Goal: Task Accomplishment & Management: Use online tool/utility

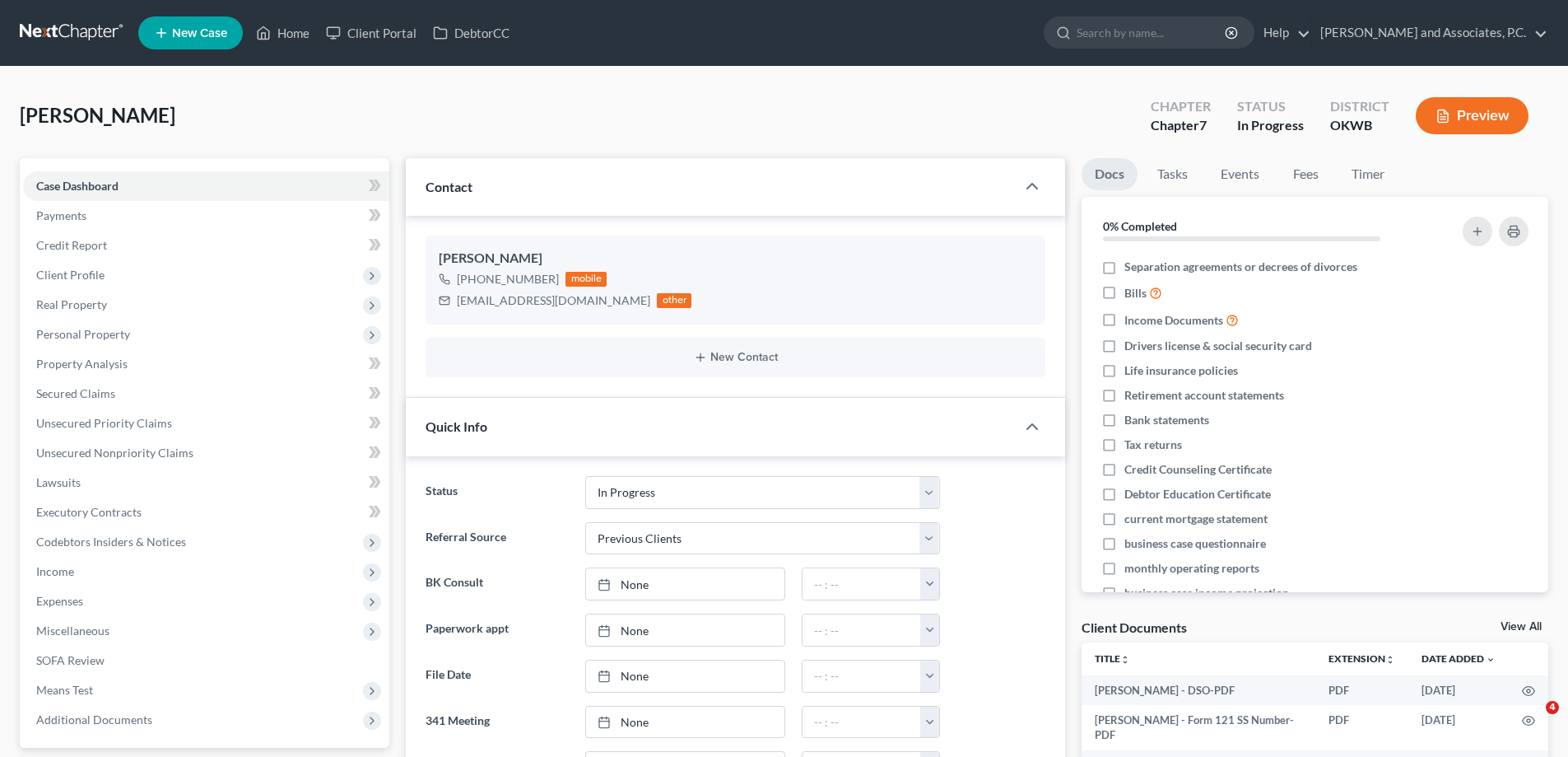
select select "7"
select select "1"
select select "0"
click at [291, 35] on link "Home" at bounding box center [282, 33] width 69 height 29
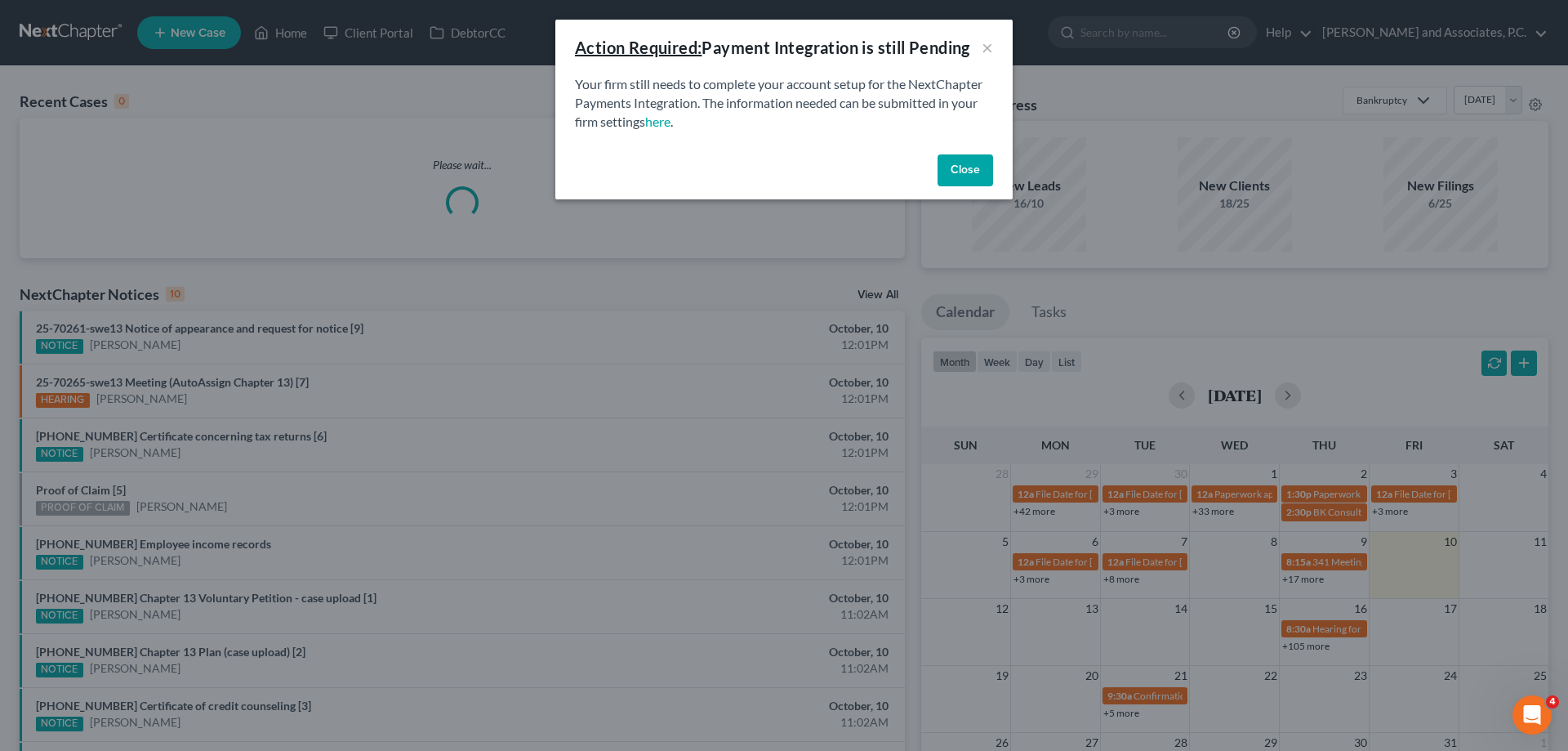
click at [950, 178] on button "Close" at bounding box center [964, 171] width 55 height 33
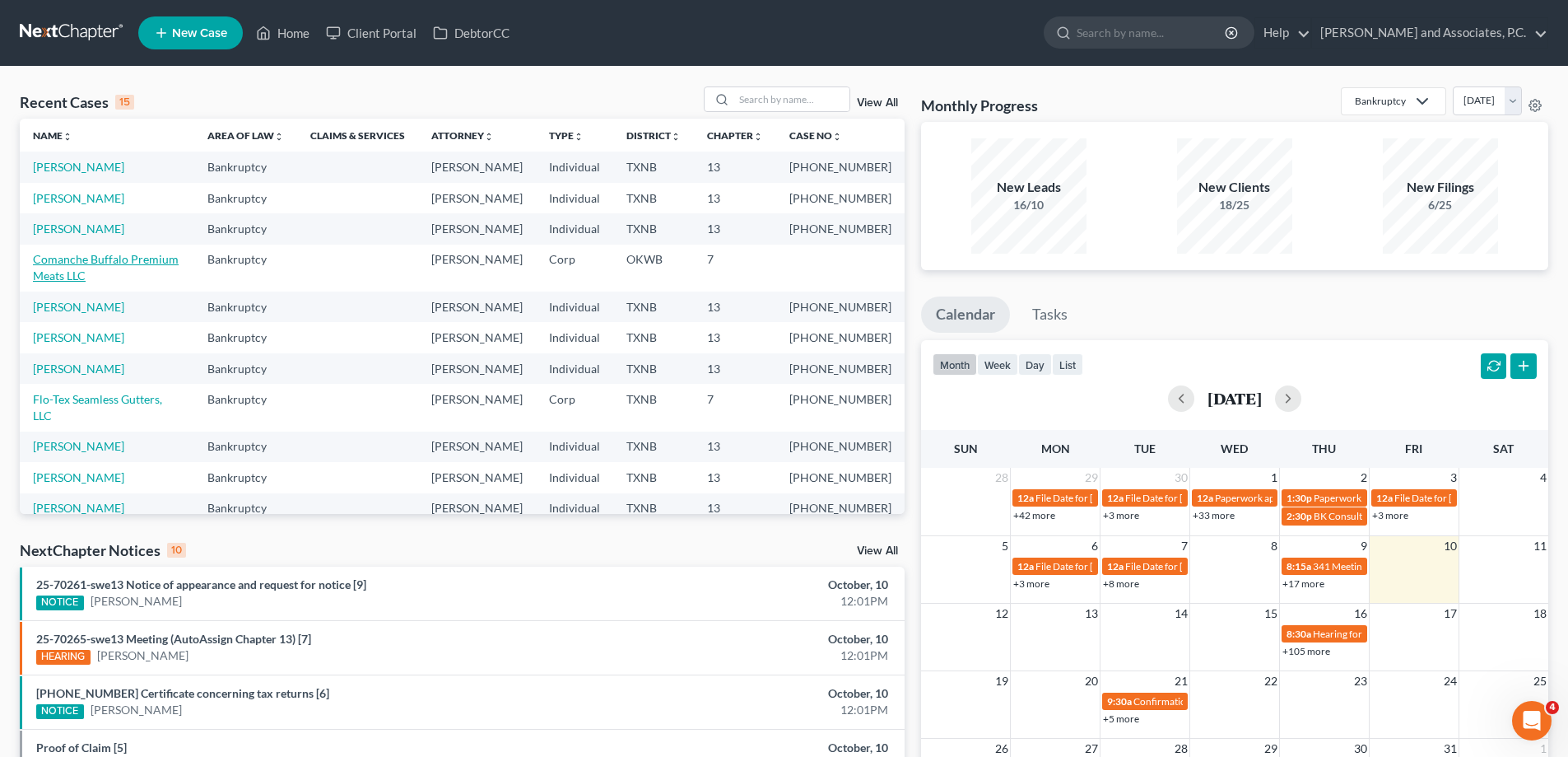
click at [129, 282] on link "Comanche Buffalo Premium Meats LLC" at bounding box center [106, 266] width 146 height 30
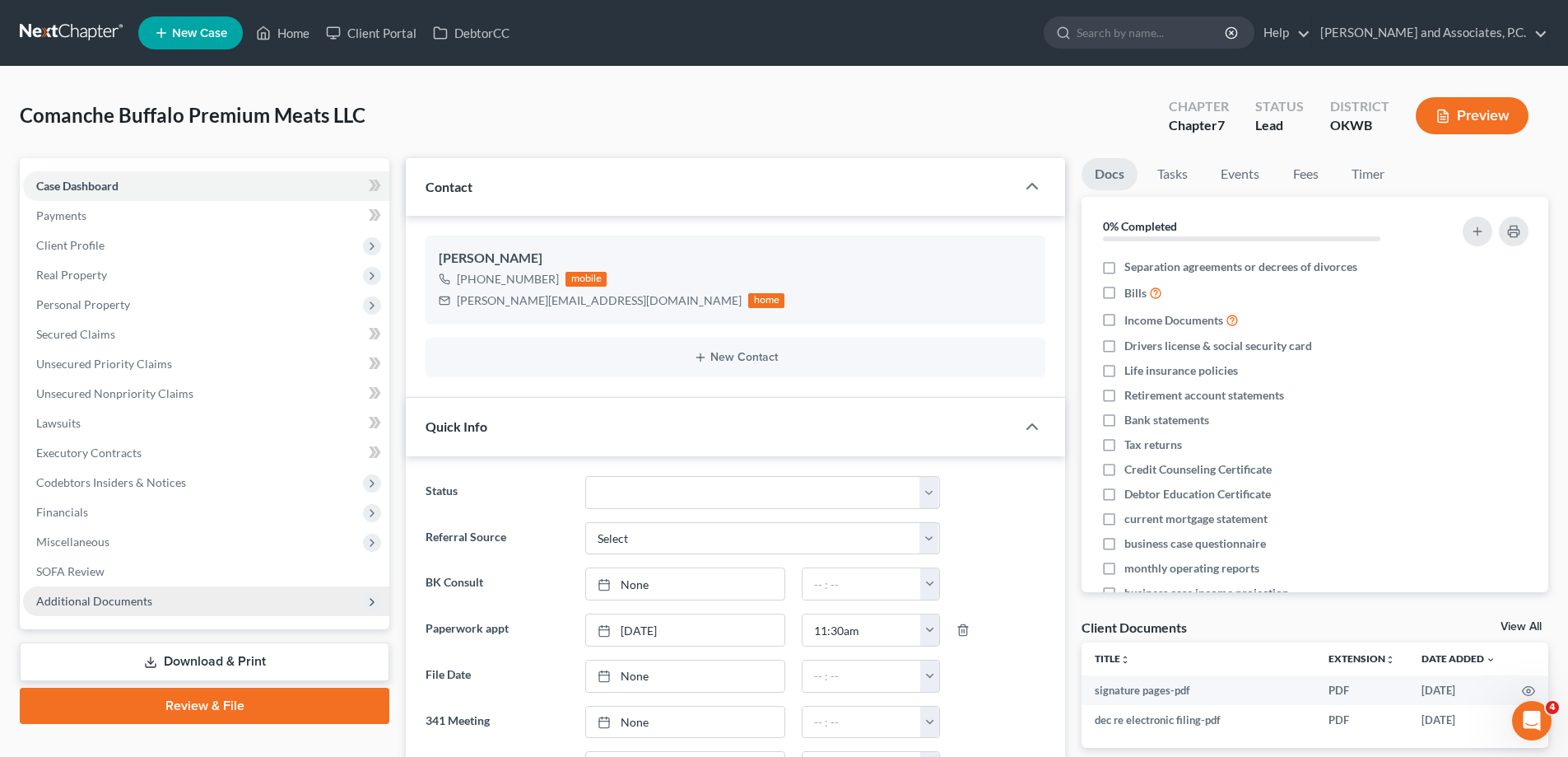
click at [157, 603] on span "Additional Documents" at bounding box center [207, 601] width 366 height 29
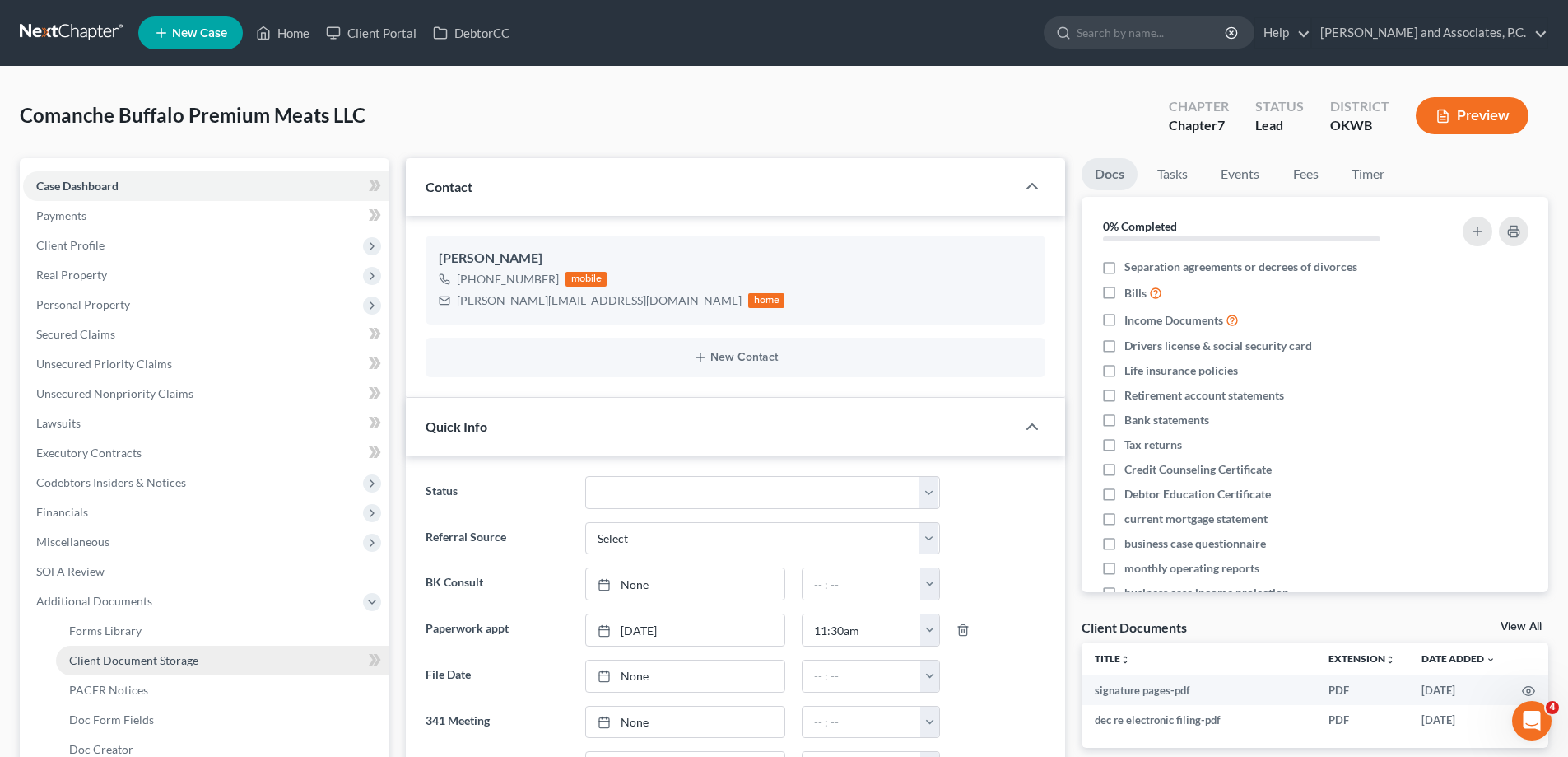
scroll to position [82, 0]
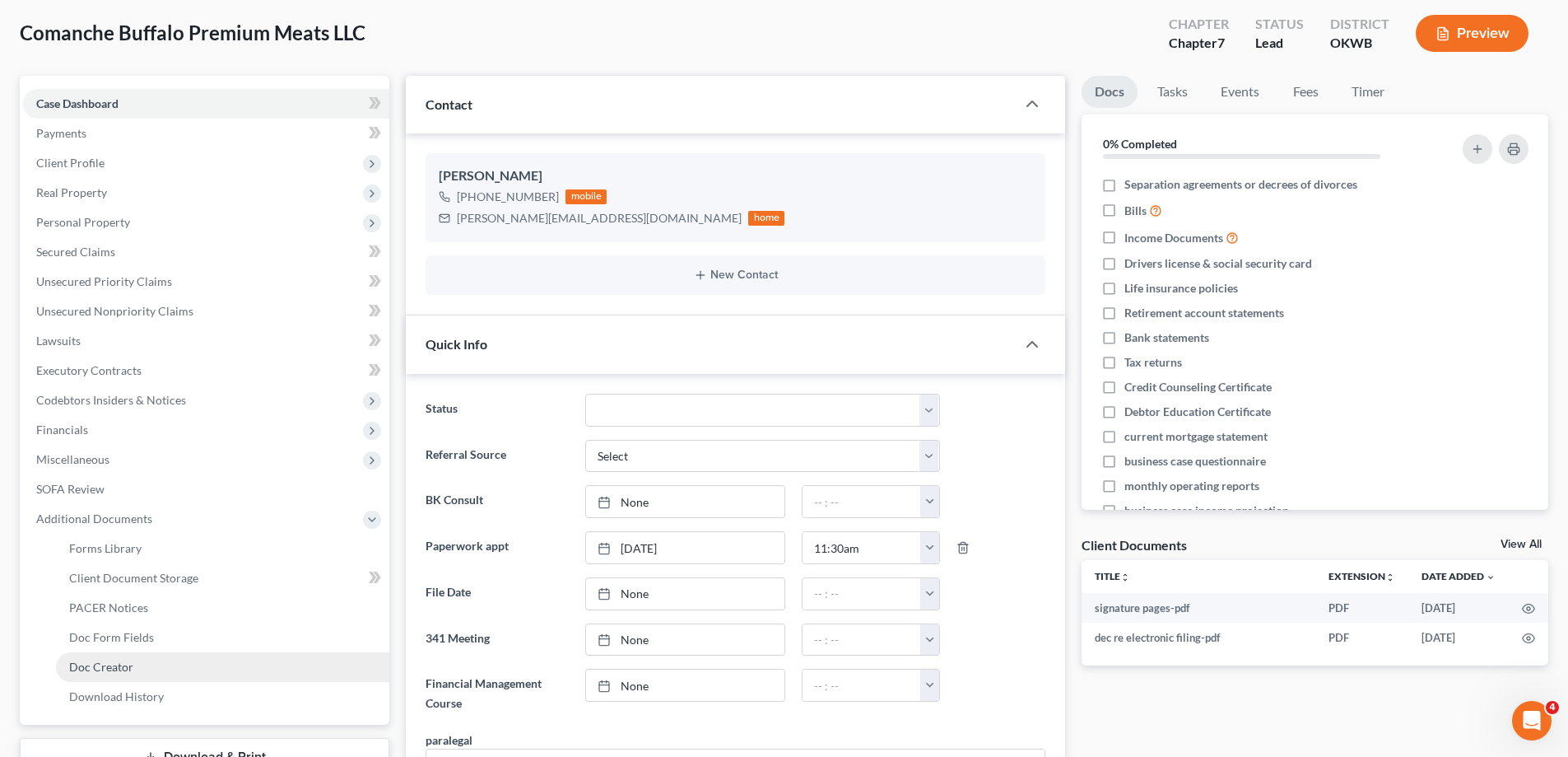
click at [179, 664] on link "Doc Creator" at bounding box center [222, 667] width 334 height 29
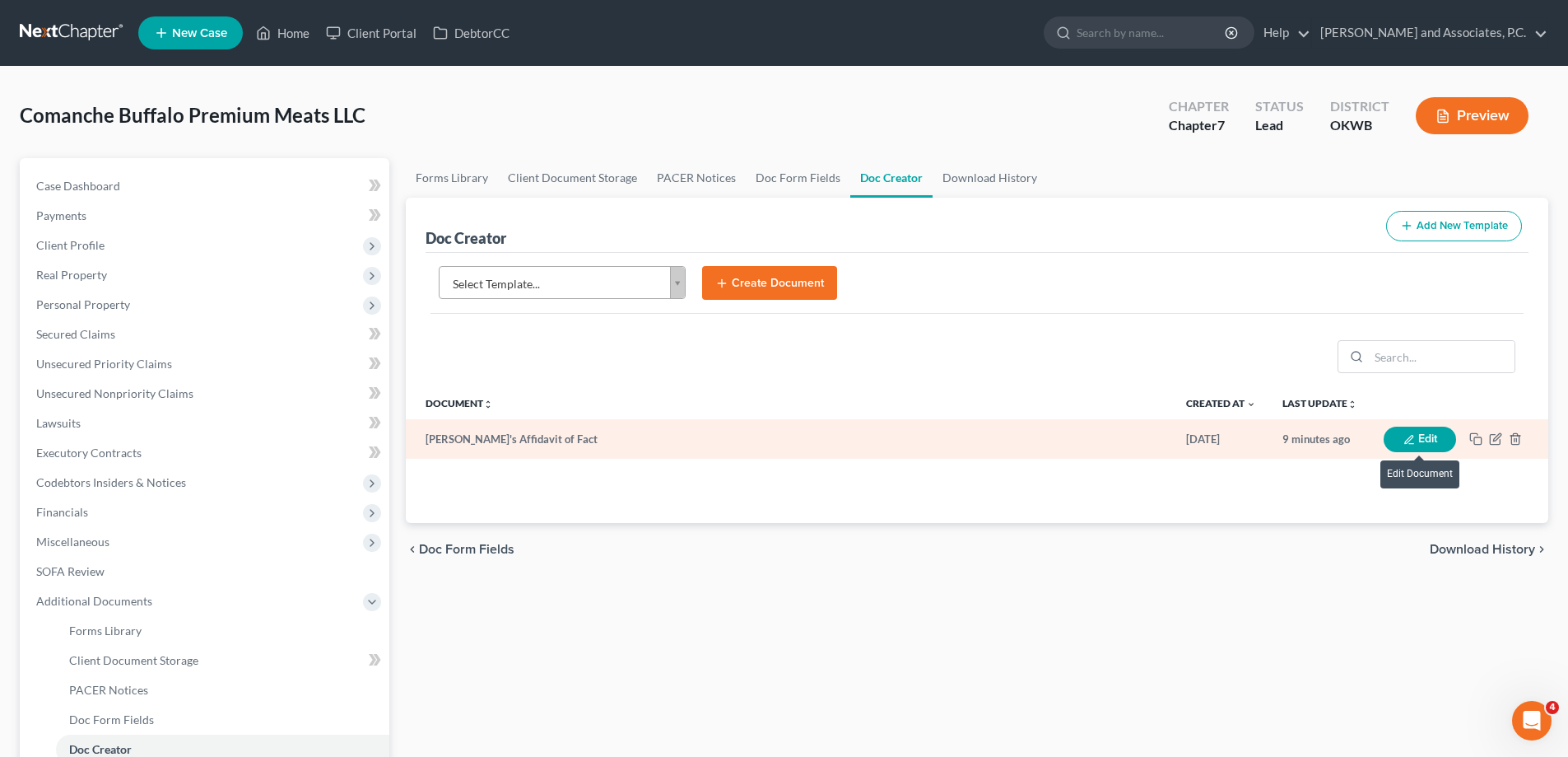
click at [1438, 438] on button "Edit" at bounding box center [1420, 440] width 72 height 25
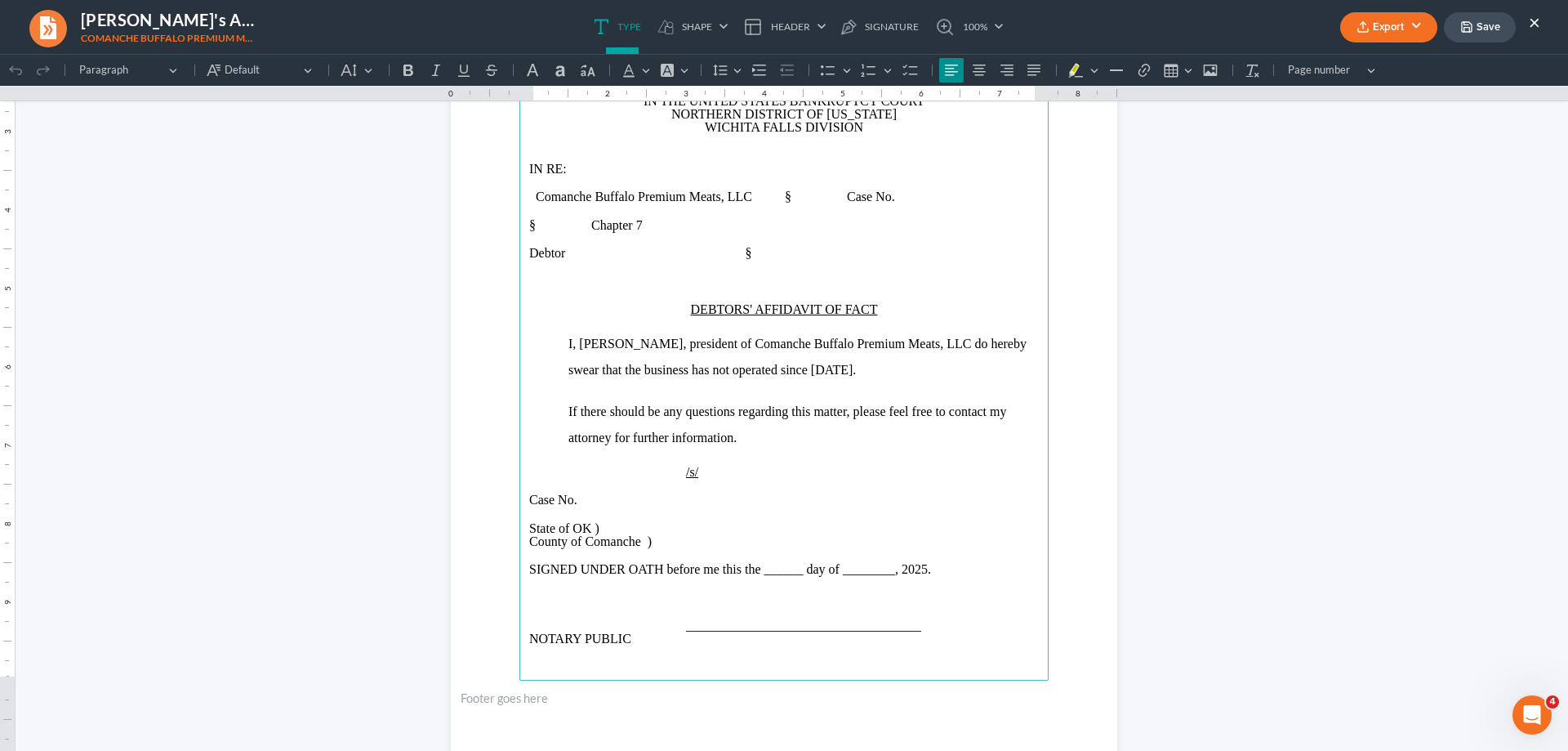
scroll to position [245, 0]
click at [573, 524] on span "State of OK )" at bounding box center [564, 528] width 70 height 14
click at [1418, 23] on button "Export" at bounding box center [1388, 27] width 97 height 30
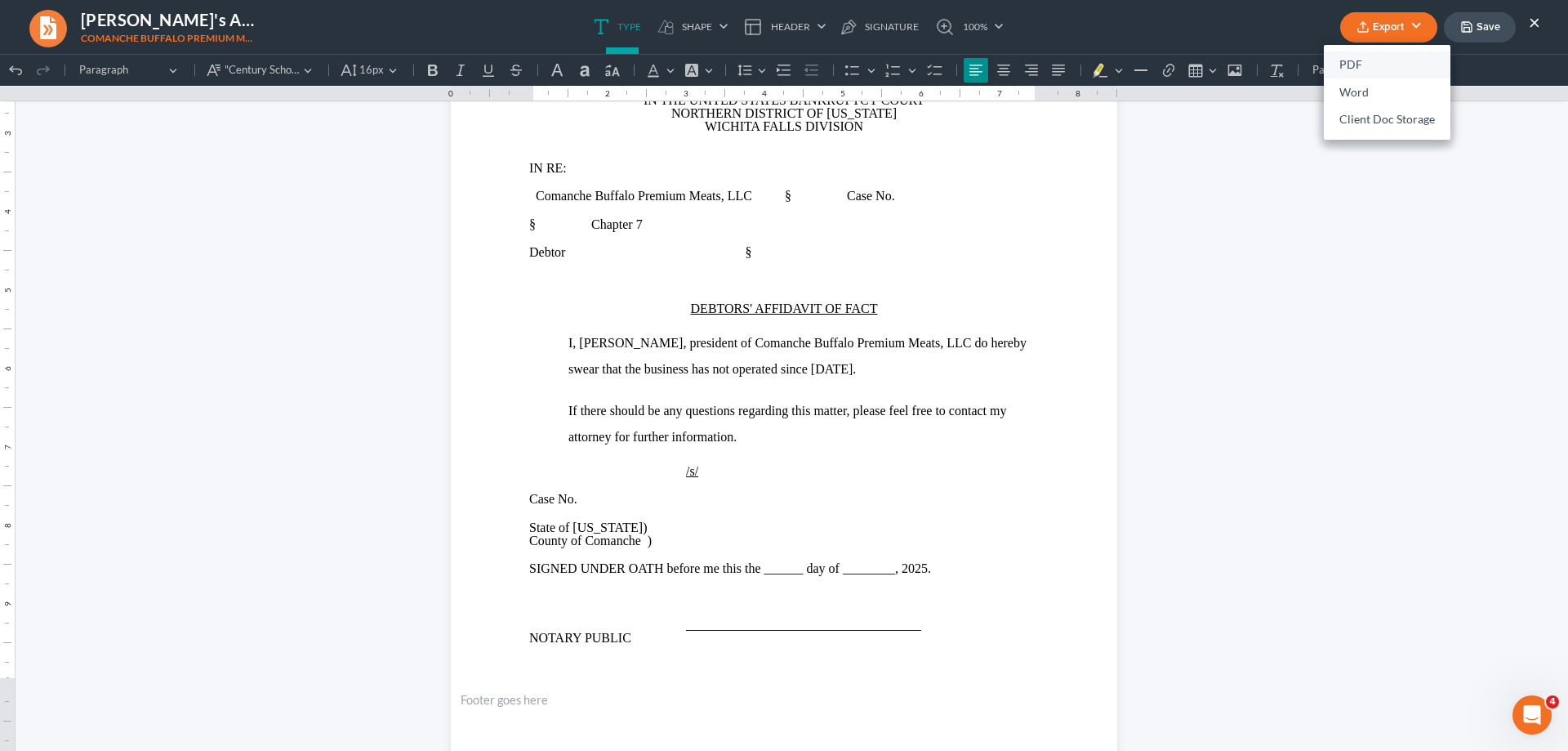
click at [1376, 64] on link "PDF" at bounding box center [1386, 65] width 126 height 28
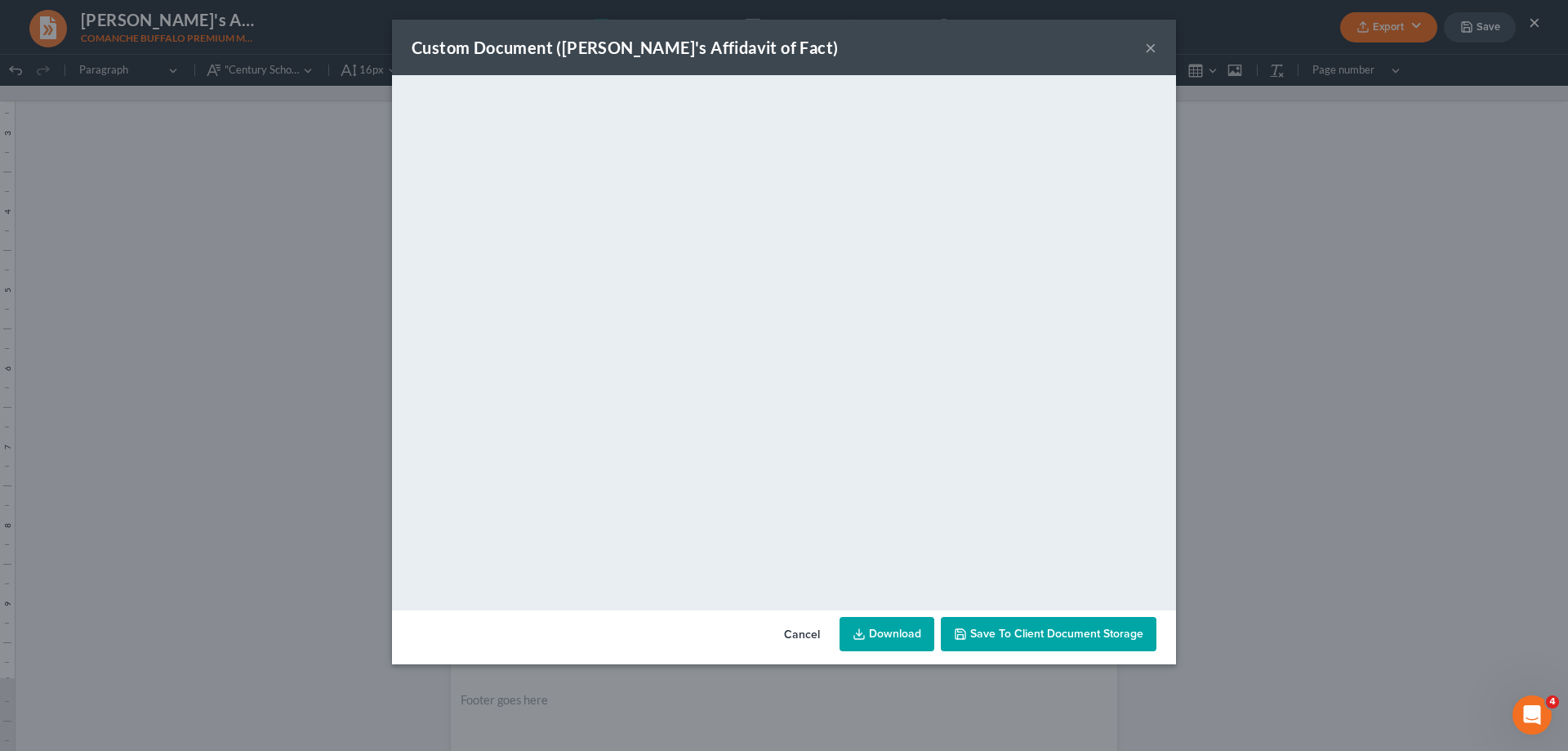
click at [1151, 49] on button "×" at bounding box center [1151, 48] width 12 height 19
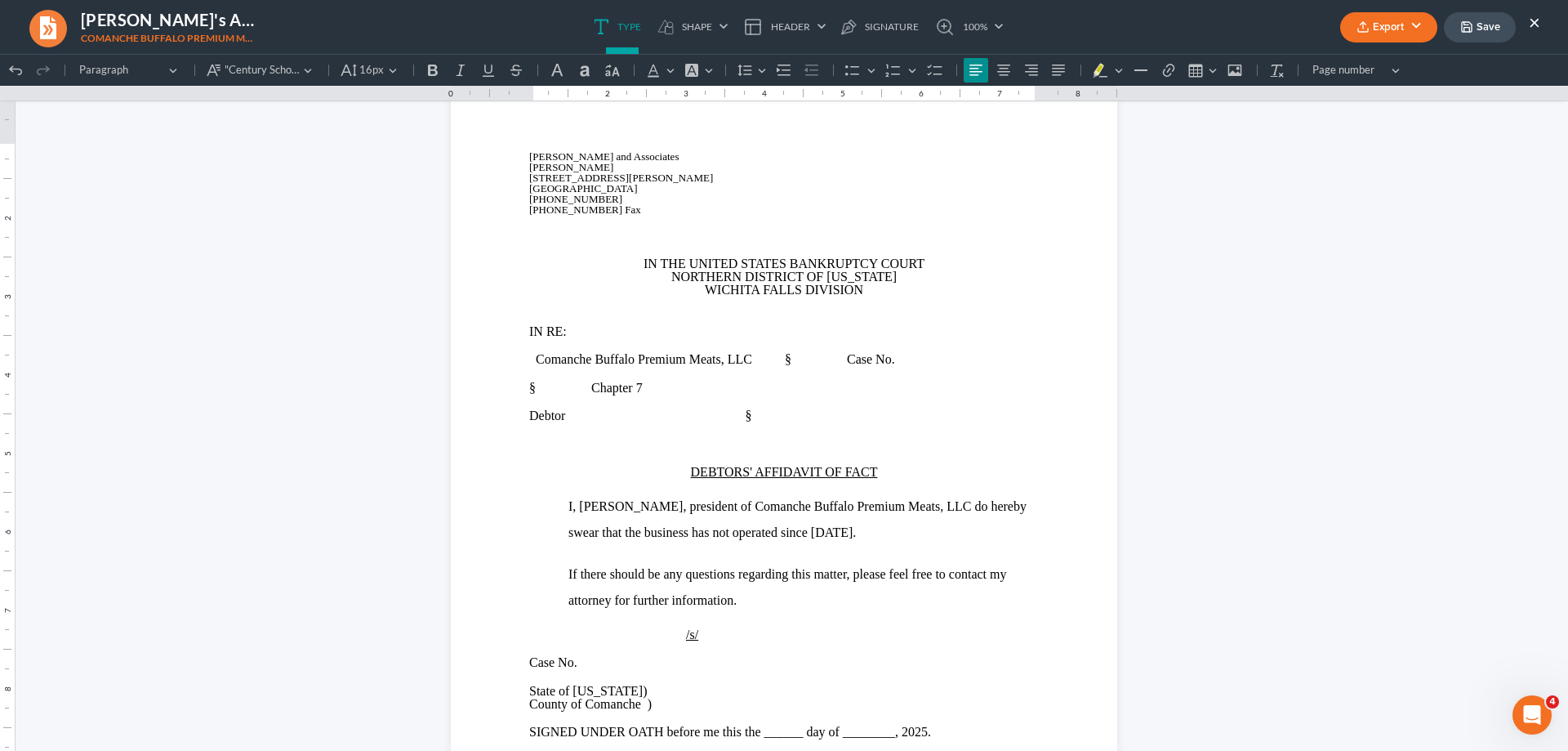
scroll to position [0, 0]
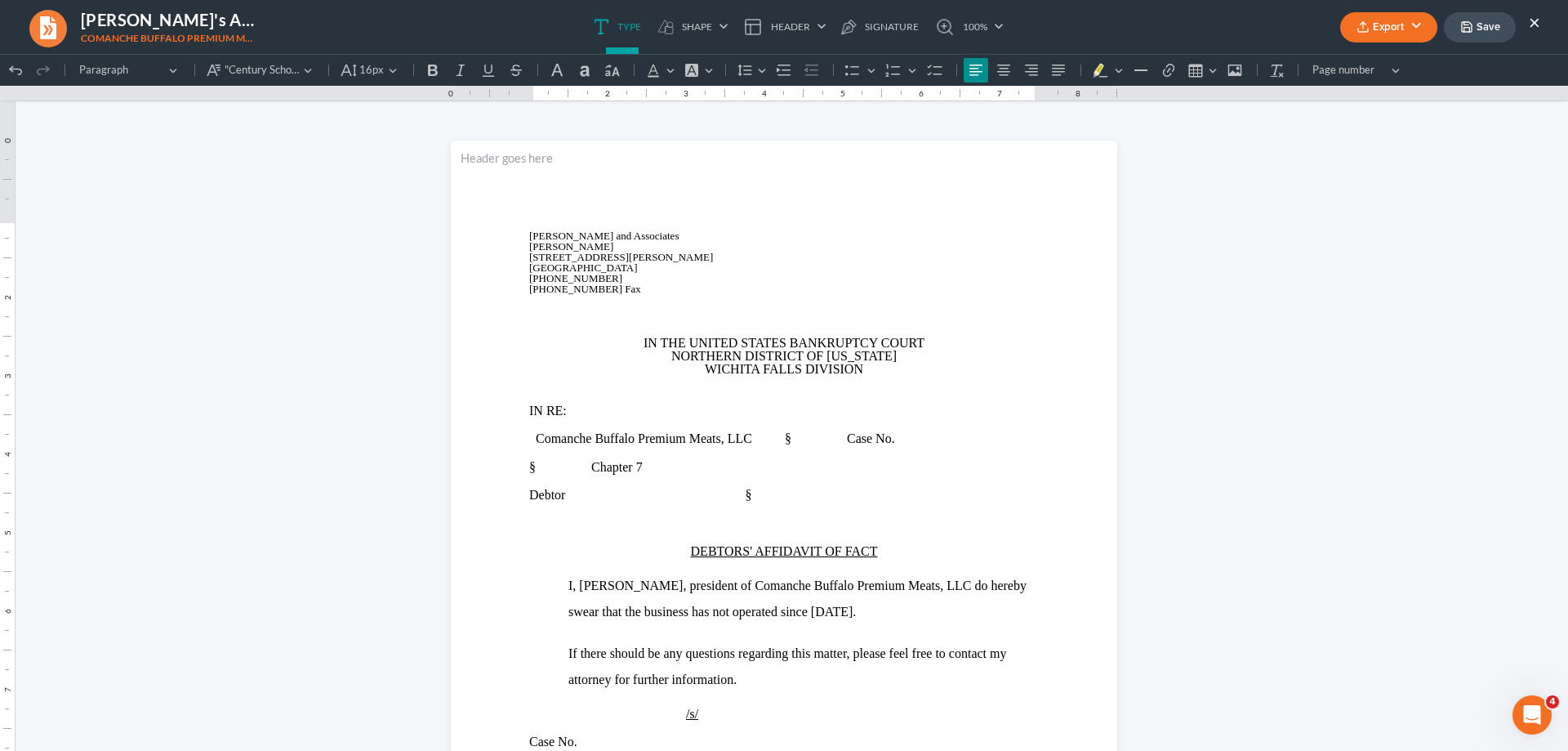
click at [789, 436] on span "Comanche Buffalo Premium Meats, LLC § Case No." at bounding box center [716, 438] width 359 height 14
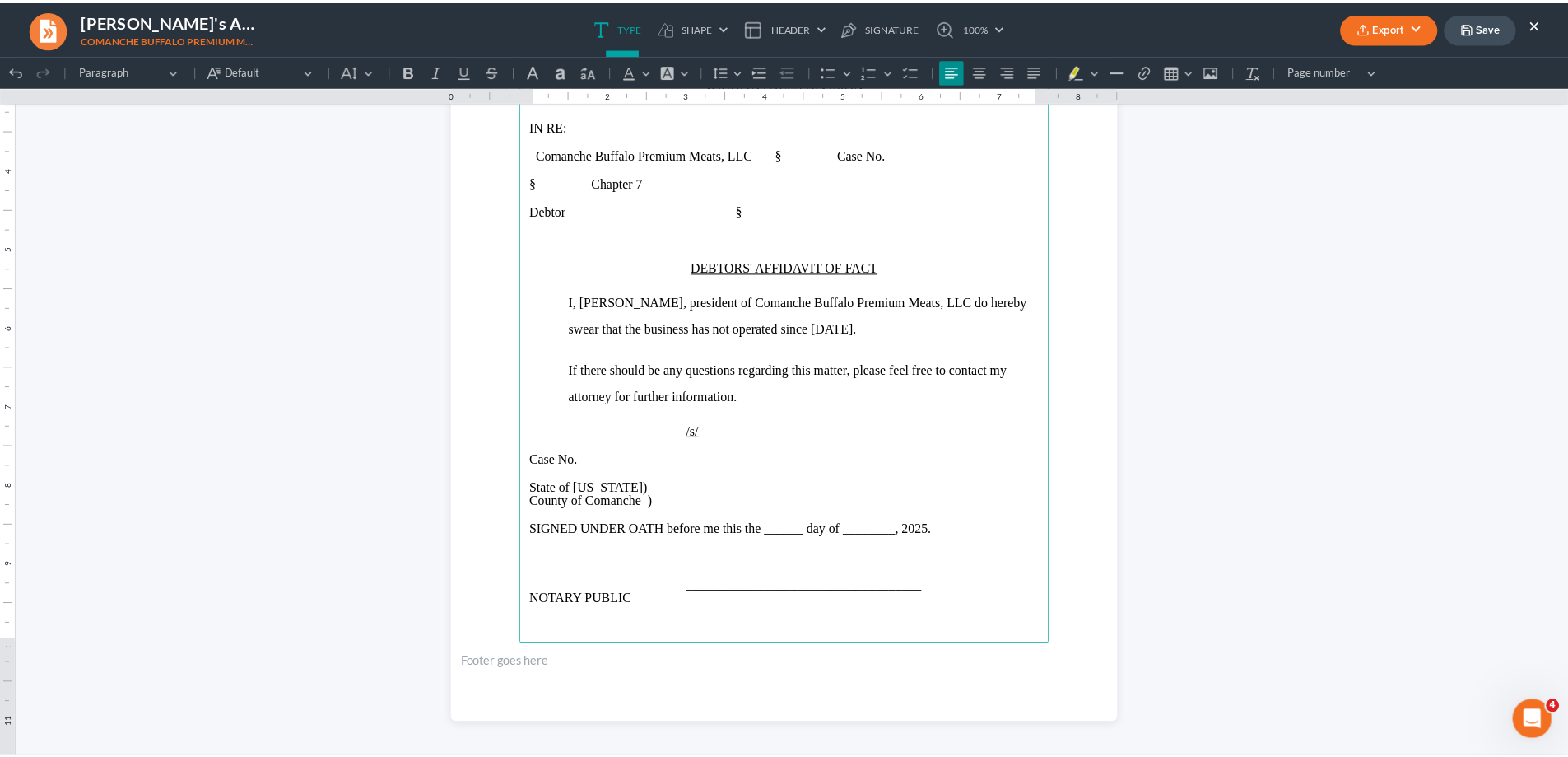
scroll to position [294, 0]
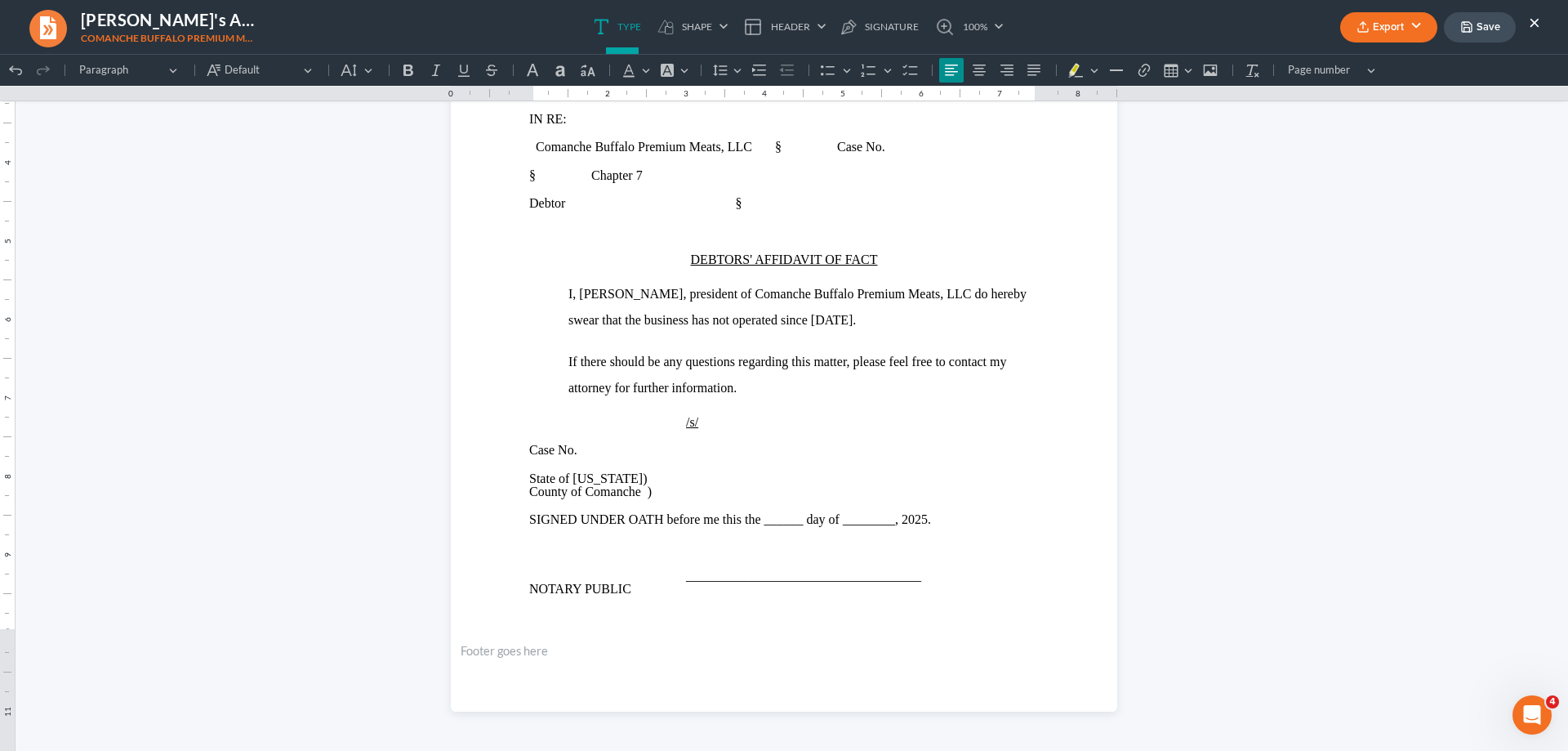
click at [1388, 25] on button "Export" at bounding box center [1388, 27] width 97 height 30
click at [1372, 65] on link "PDF" at bounding box center [1386, 65] width 126 height 28
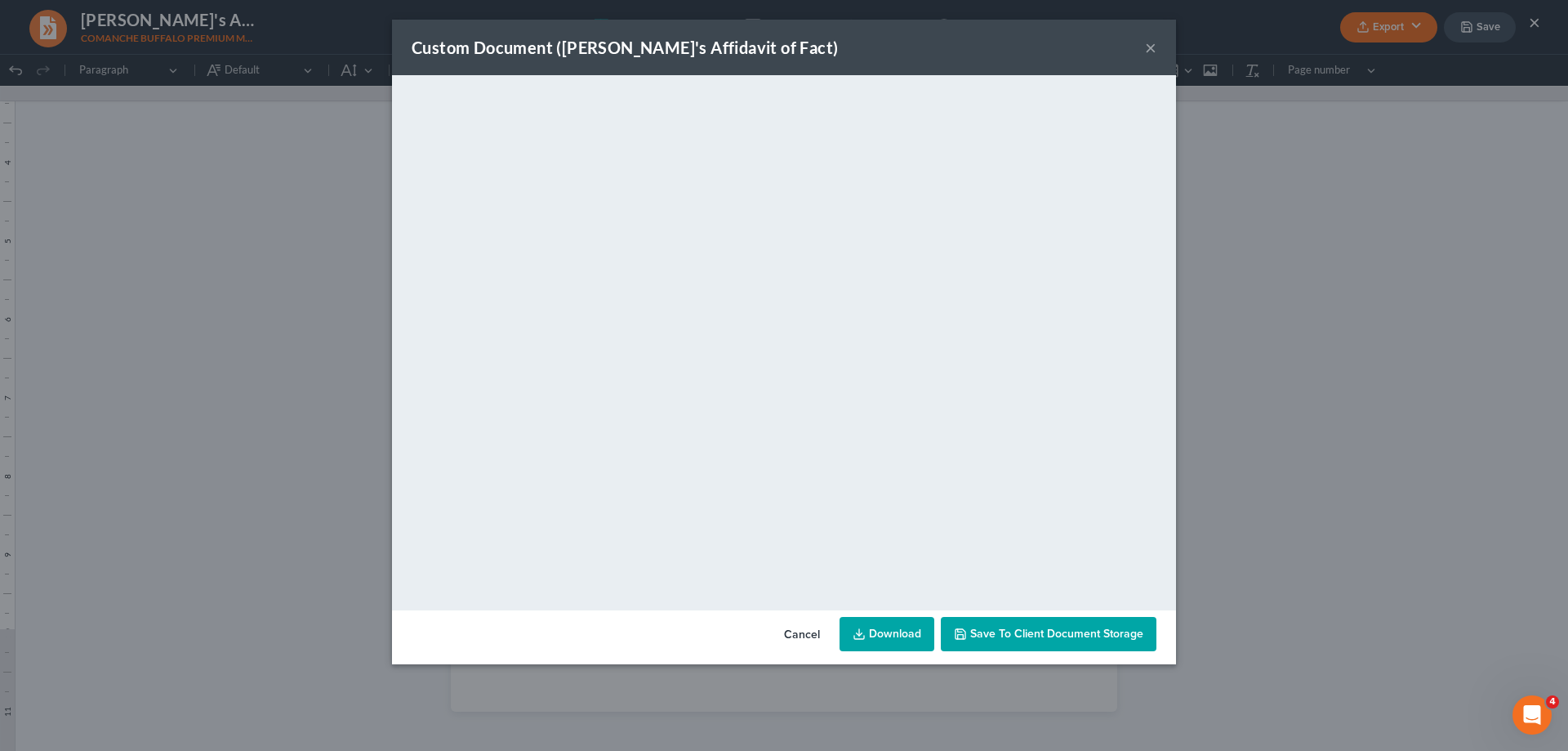
click at [1148, 49] on button "×" at bounding box center [1151, 48] width 12 height 19
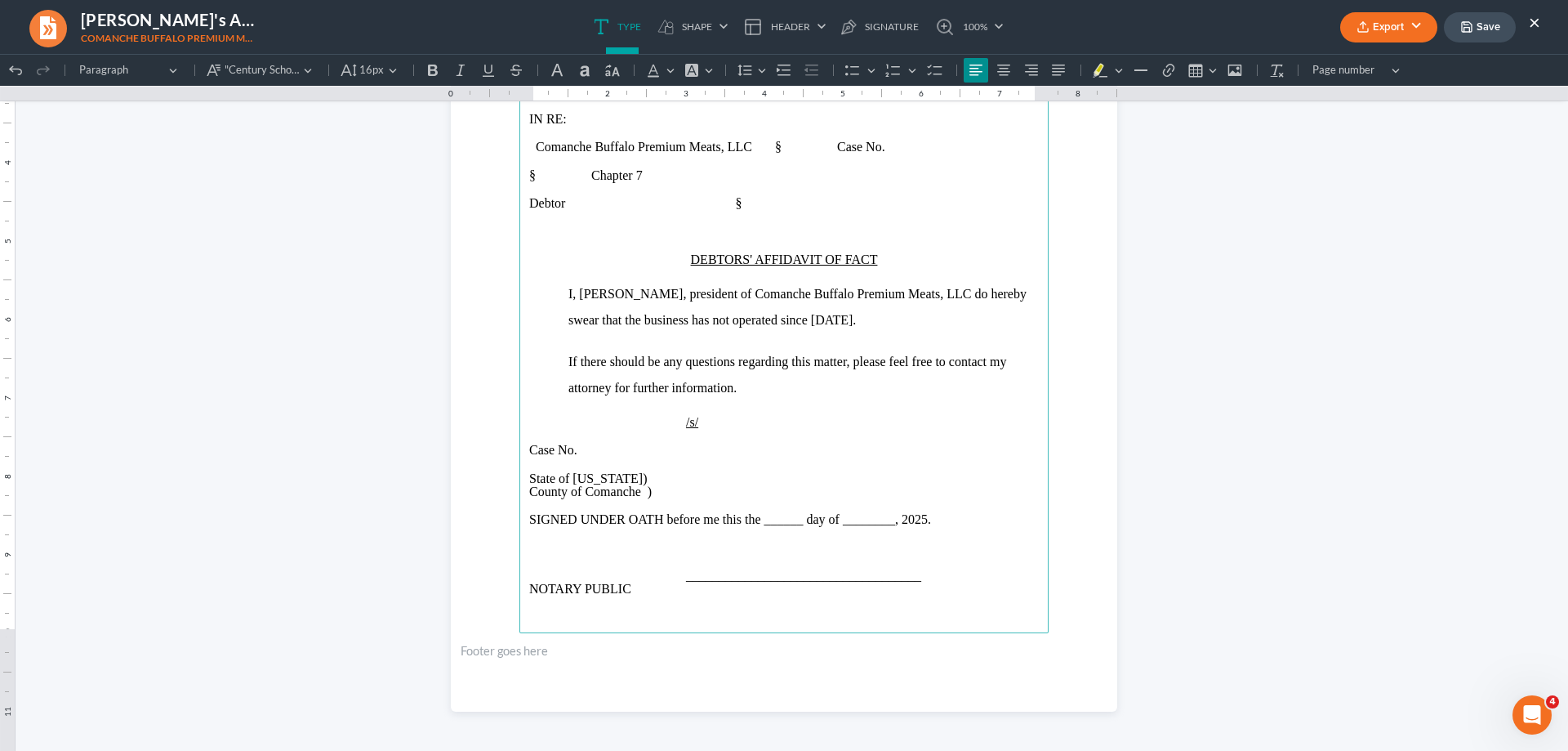
click at [670, 427] on span "/s/" at bounding box center [635, 422] width 212 height 14
click at [578, 451] on span "Case No." at bounding box center [553, 450] width 49 height 14
click at [1415, 26] on button "Export" at bounding box center [1388, 27] width 97 height 30
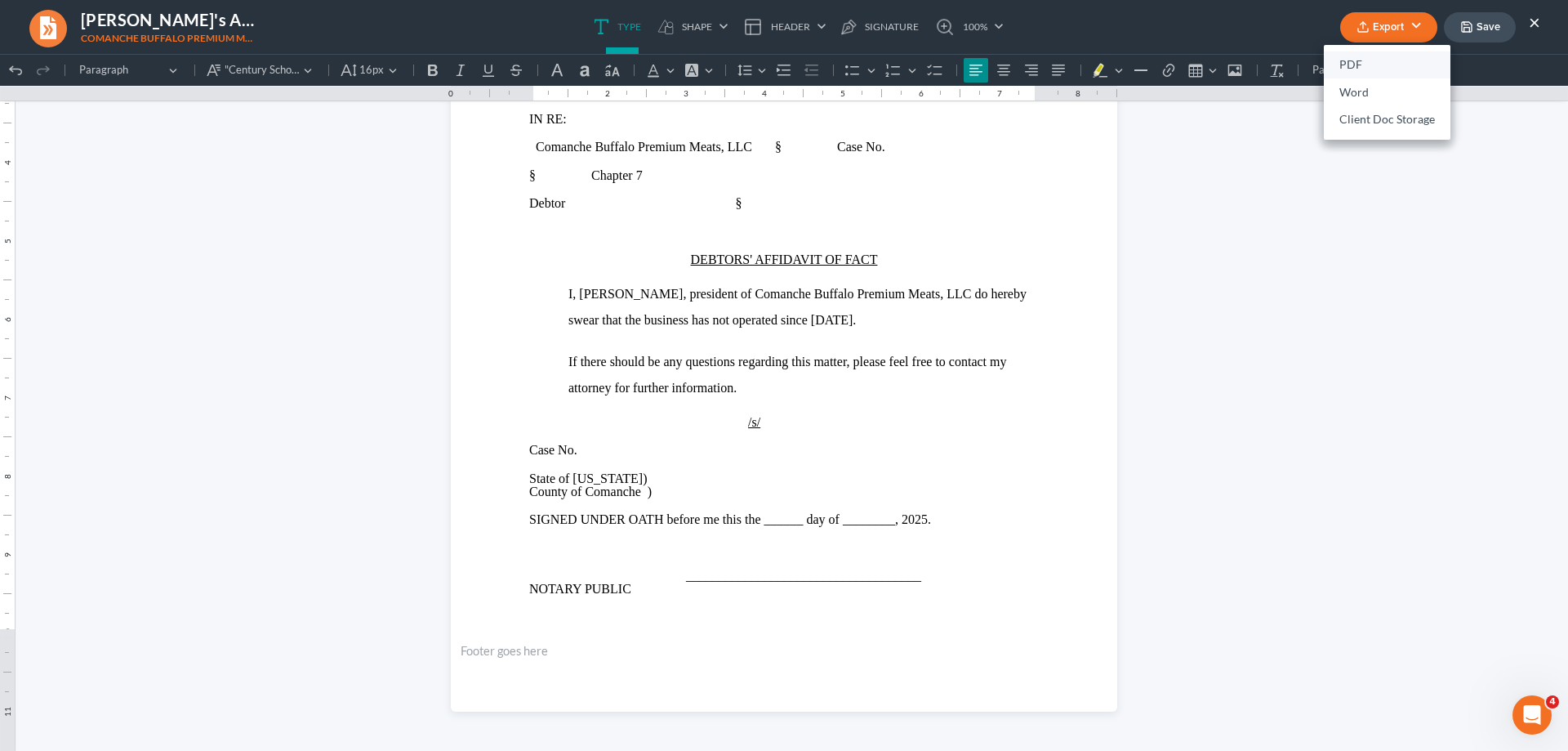
click at [1373, 63] on link "PDF" at bounding box center [1386, 65] width 126 height 28
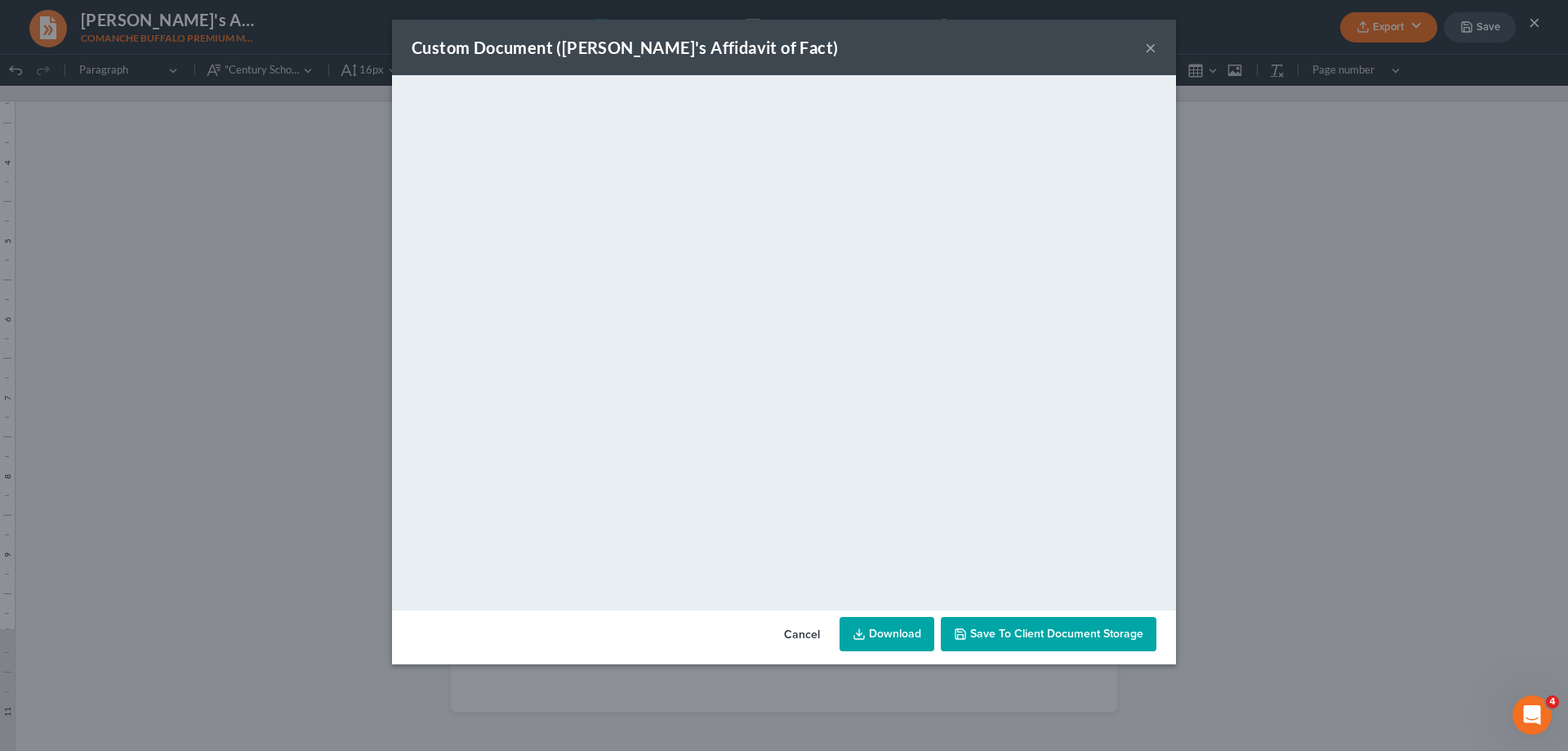
click at [1152, 45] on button "×" at bounding box center [1151, 48] width 12 height 19
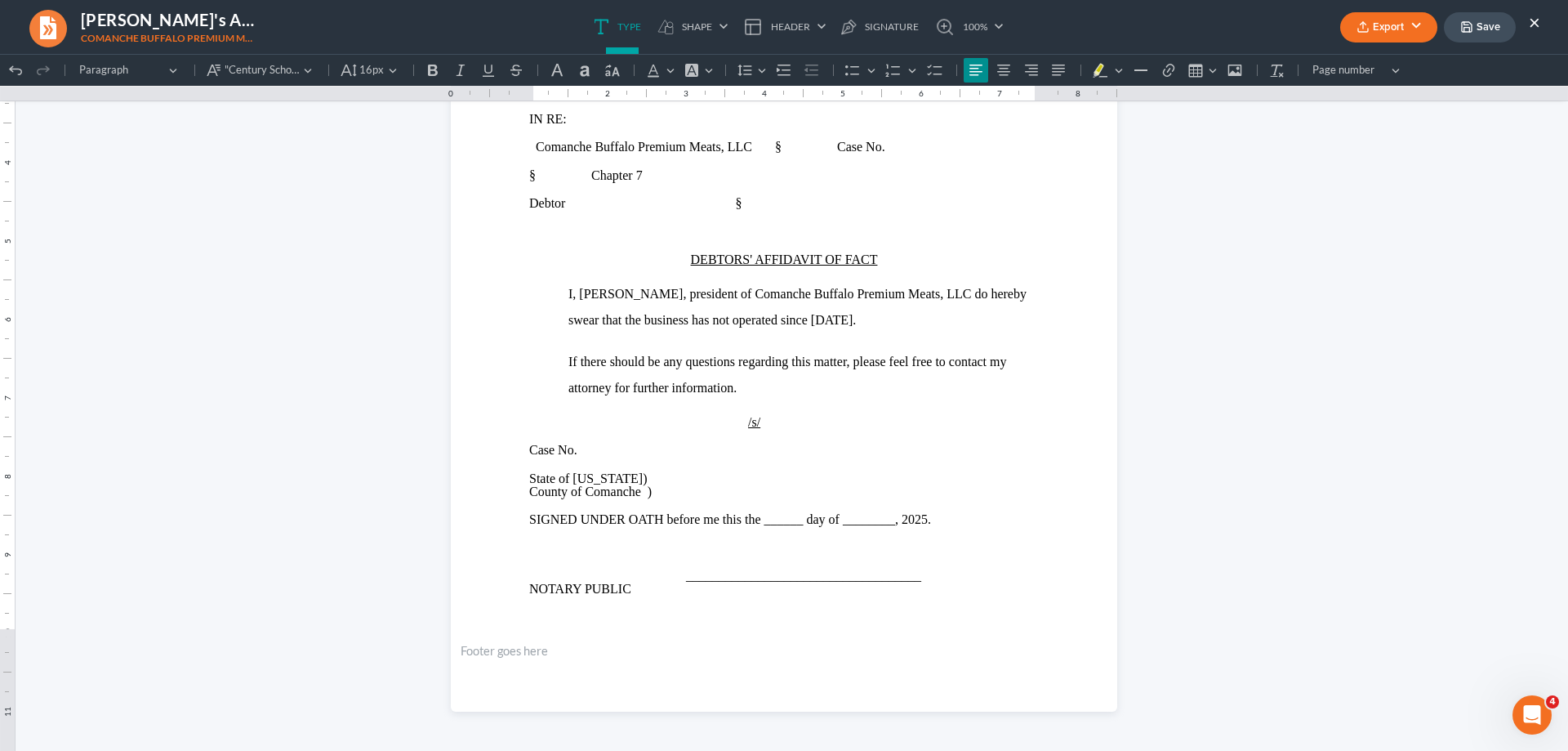
click at [1497, 22] on button "Save" at bounding box center [1480, 27] width 72 height 30
drag, startPoint x: 1530, startPoint y: 22, endPoint x: 1320, endPoint y: 196, distance: 272.7
click at [1530, 22] on button "×" at bounding box center [1534, 22] width 12 height 19
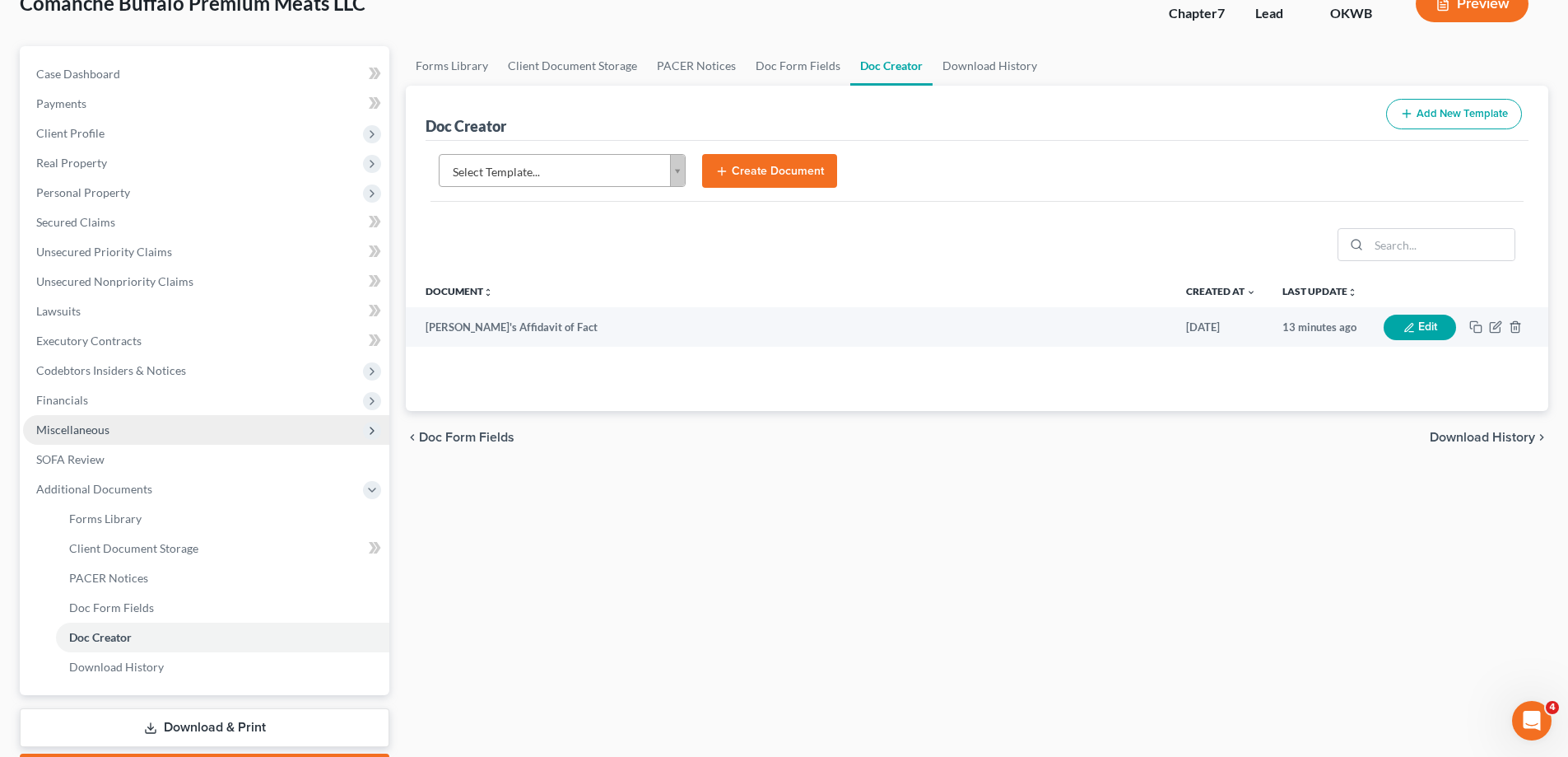
scroll to position [165, 0]
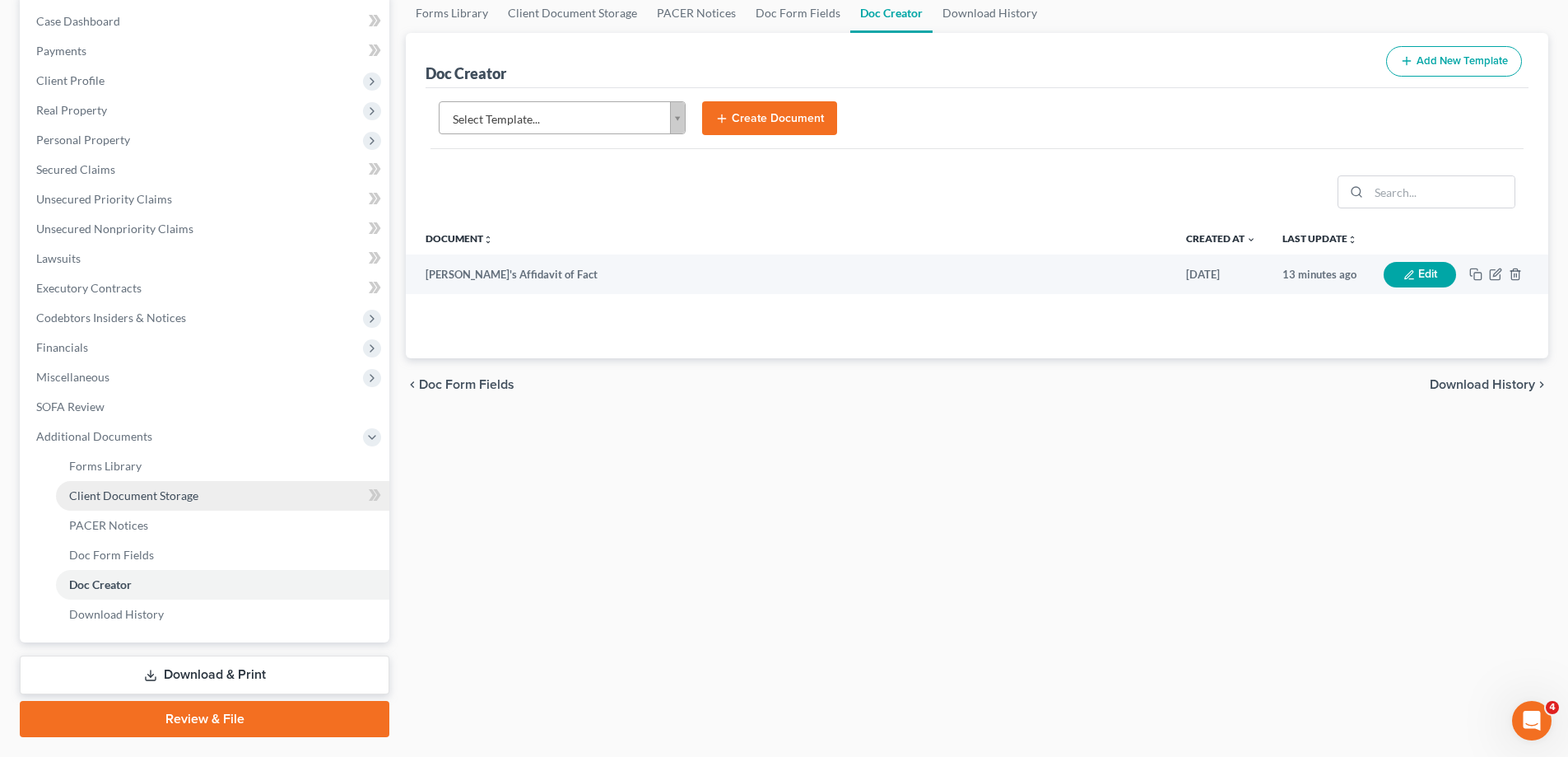
click at [138, 498] on span "Client Document Storage" at bounding box center [134, 496] width 129 height 14
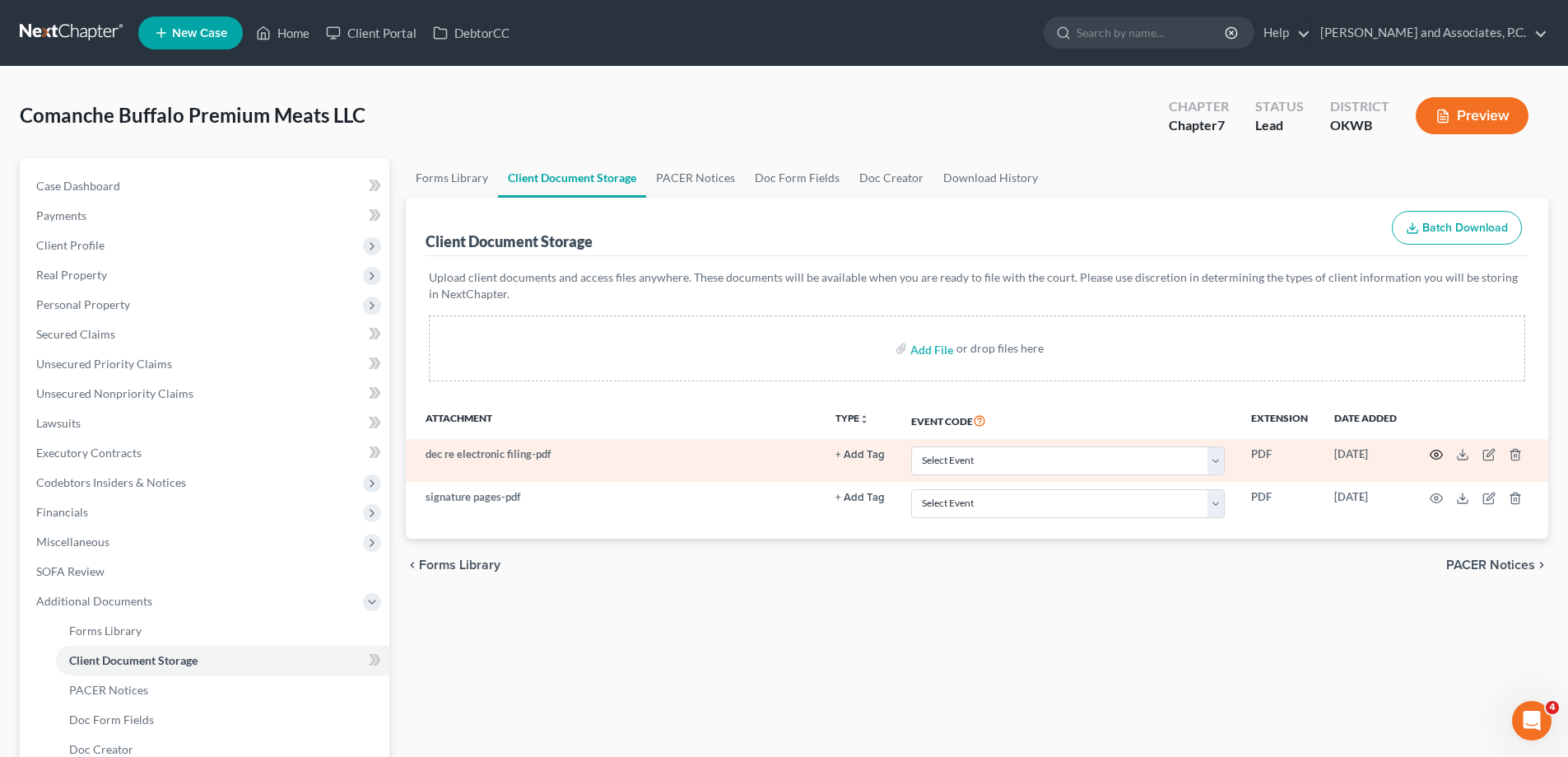
click at [1437, 456] on circle "button" at bounding box center [1436, 454] width 3 height 3
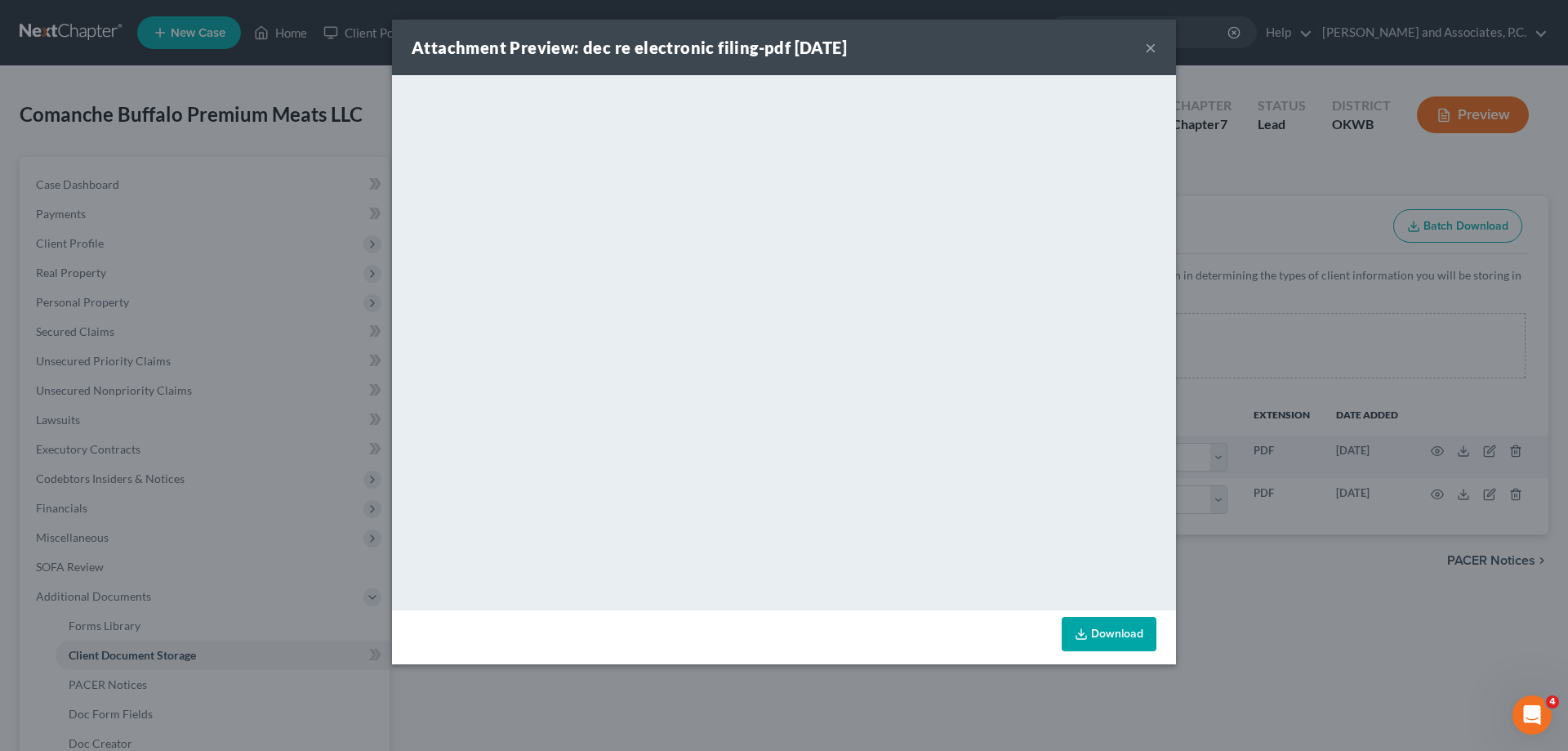
click at [1151, 51] on button "×" at bounding box center [1151, 48] width 12 height 19
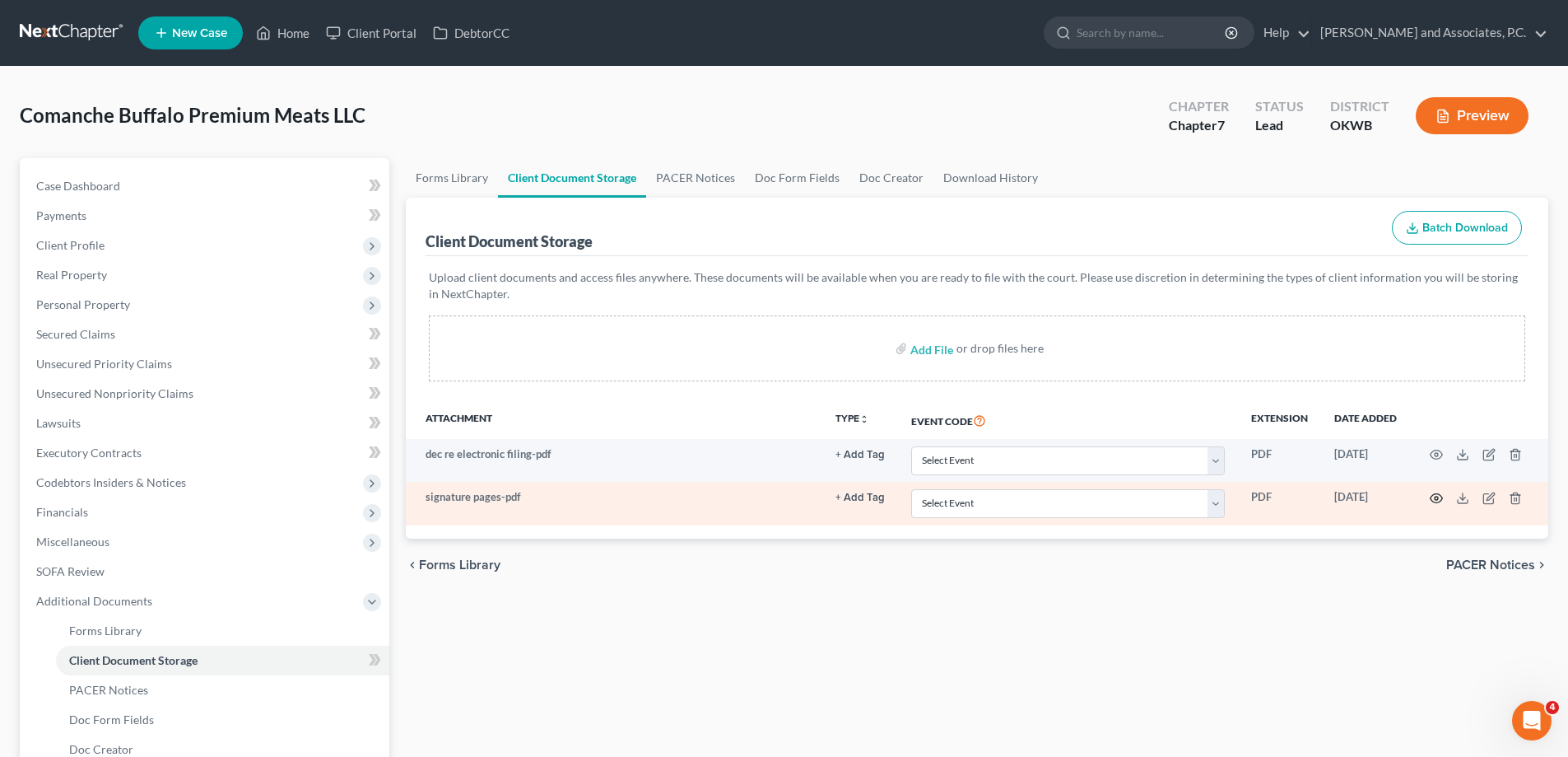
click at [1436, 501] on icon "button" at bounding box center [1436, 497] width 13 height 13
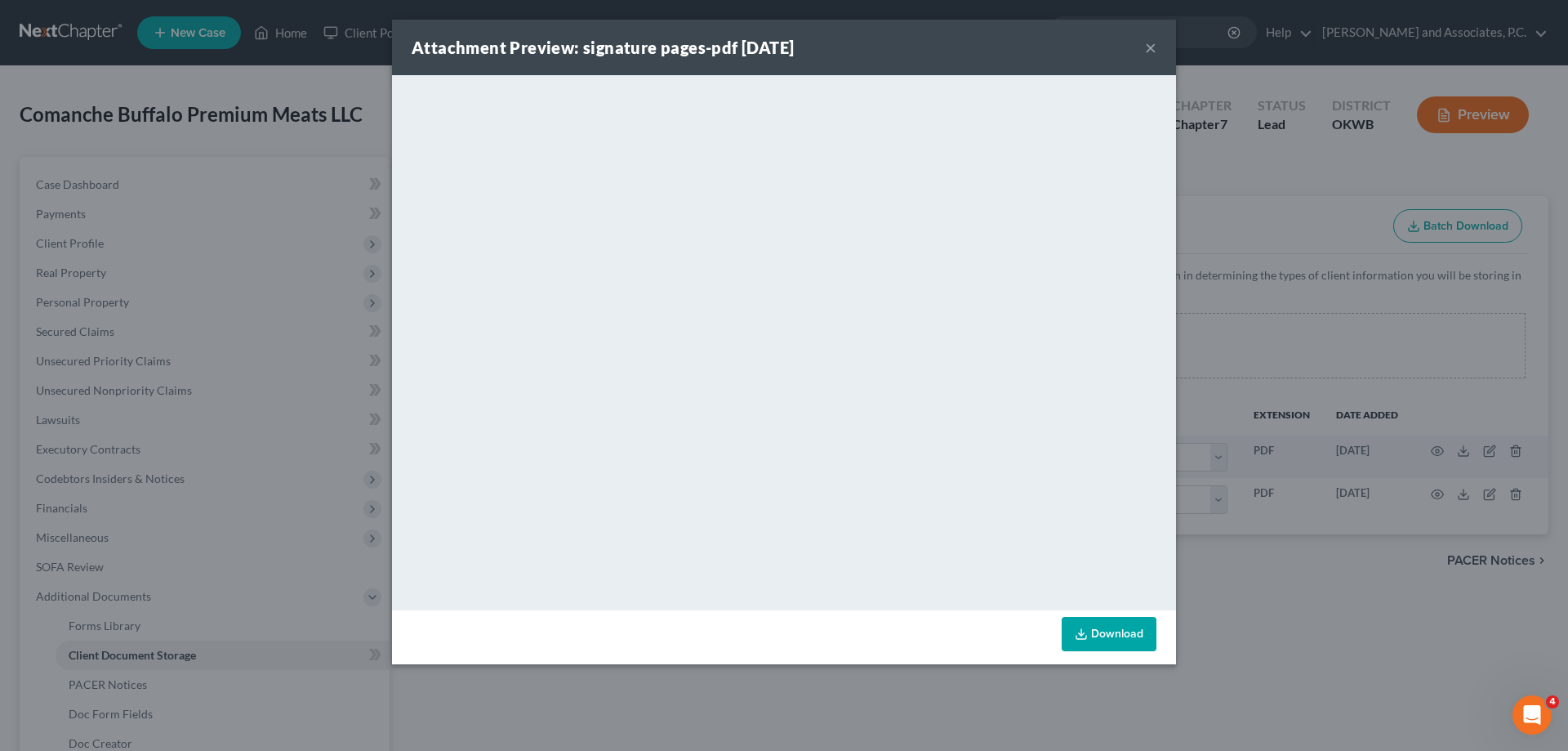
click at [1151, 51] on button "×" at bounding box center [1151, 48] width 12 height 19
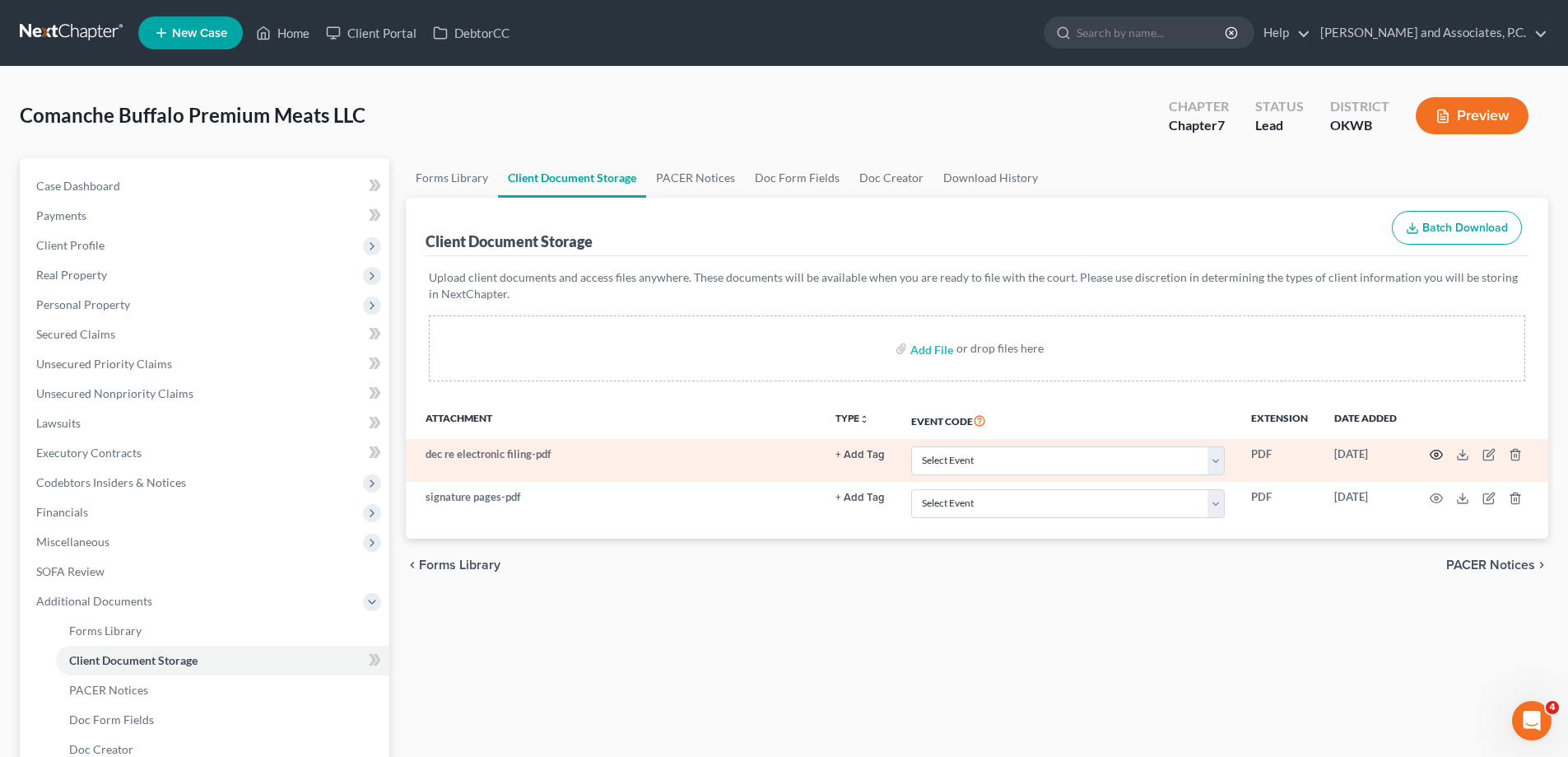
click at [1438, 458] on icon "button" at bounding box center [1436, 454] width 13 height 13
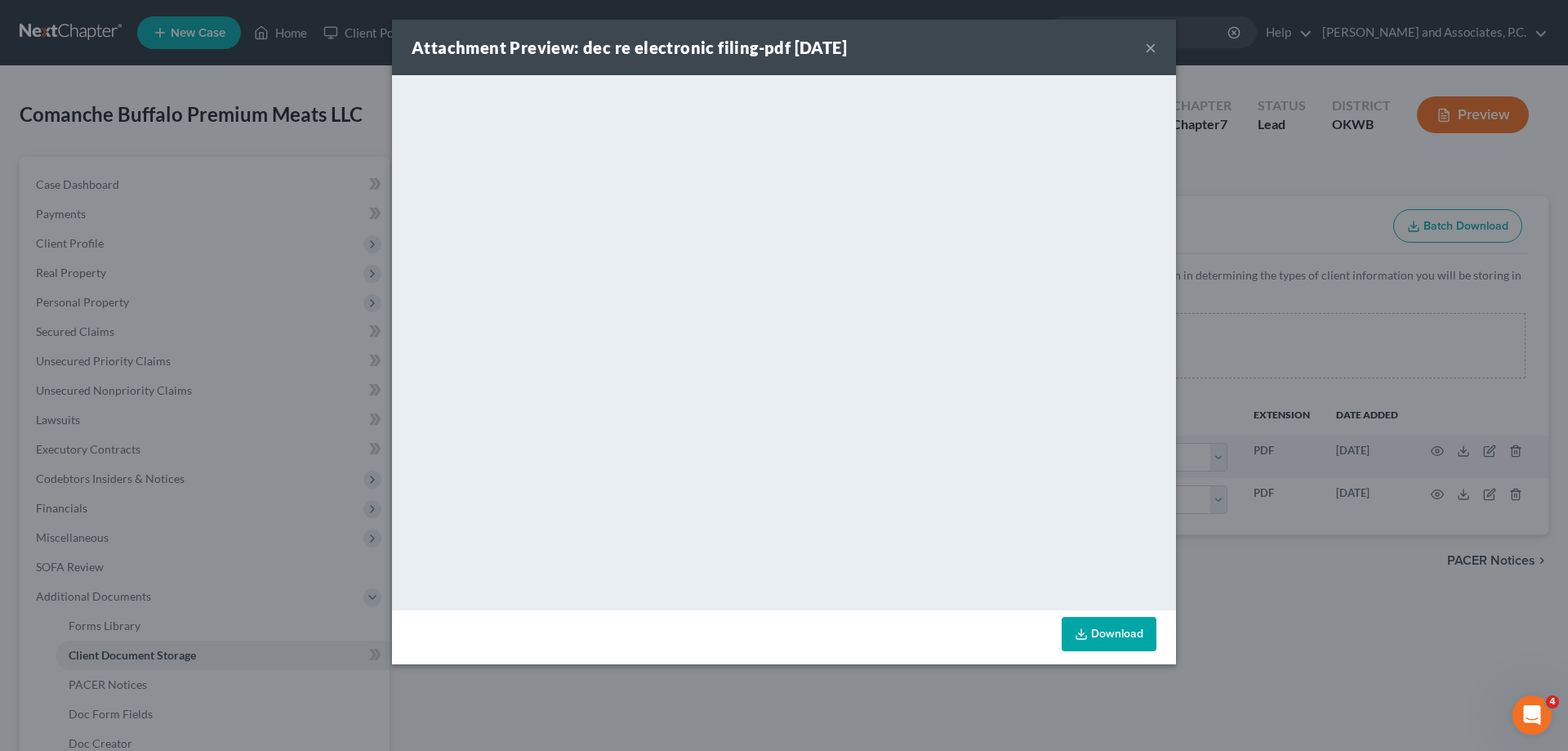
click at [1149, 49] on button "×" at bounding box center [1151, 48] width 12 height 19
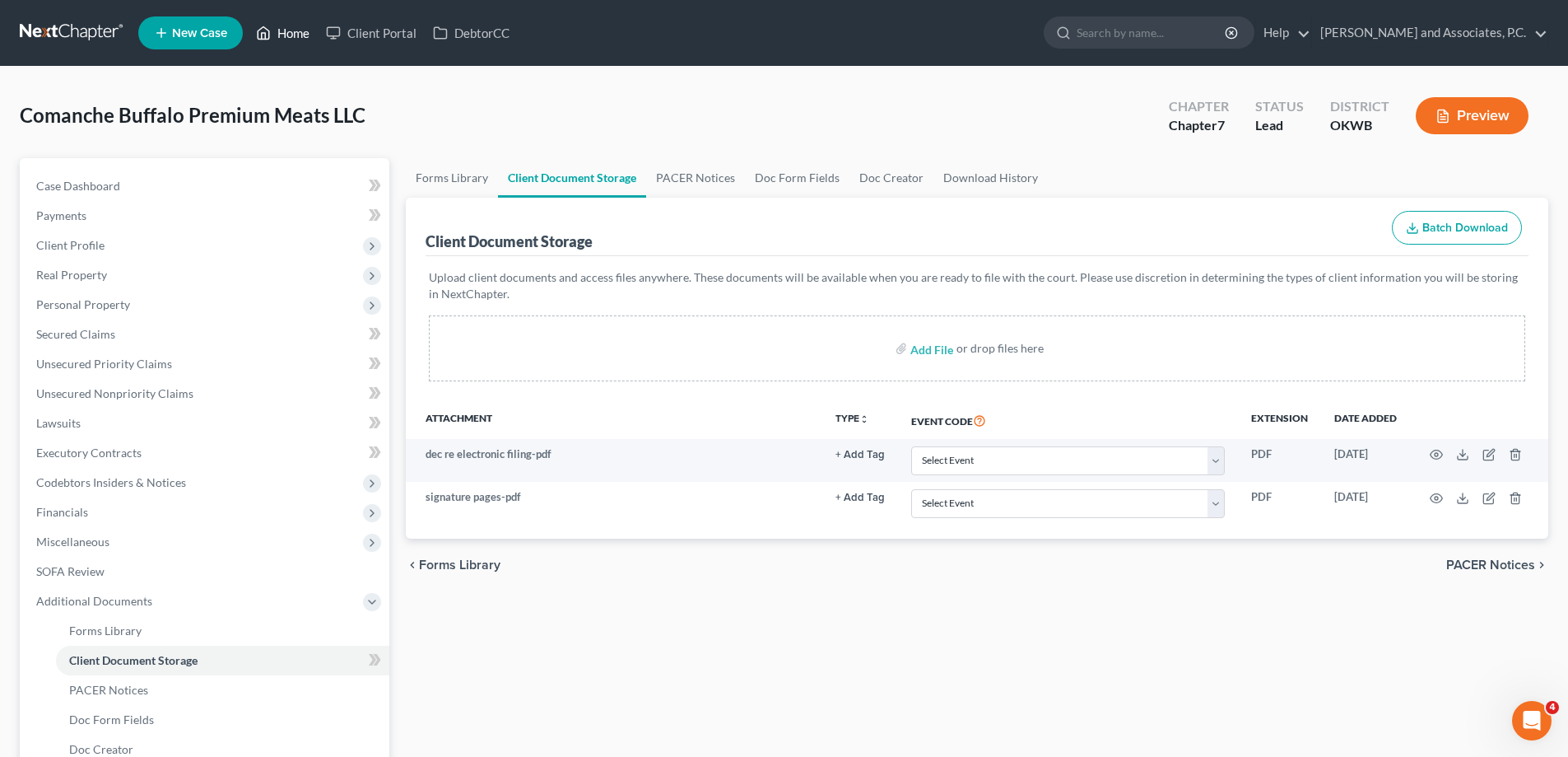
click at [298, 35] on link "Home" at bounding box center [282, 33] width 69 height 29
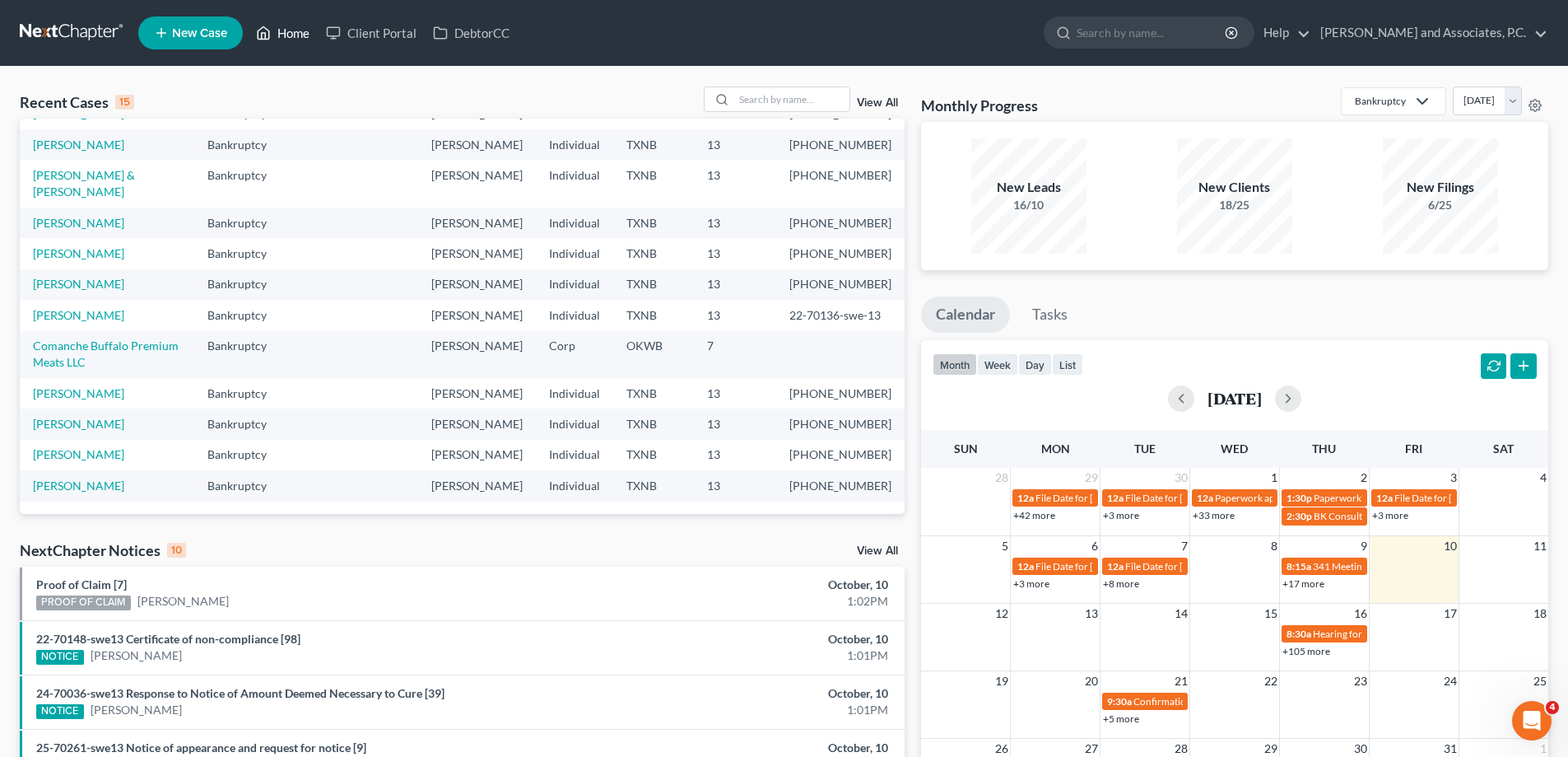
scroll to position [114, 0]
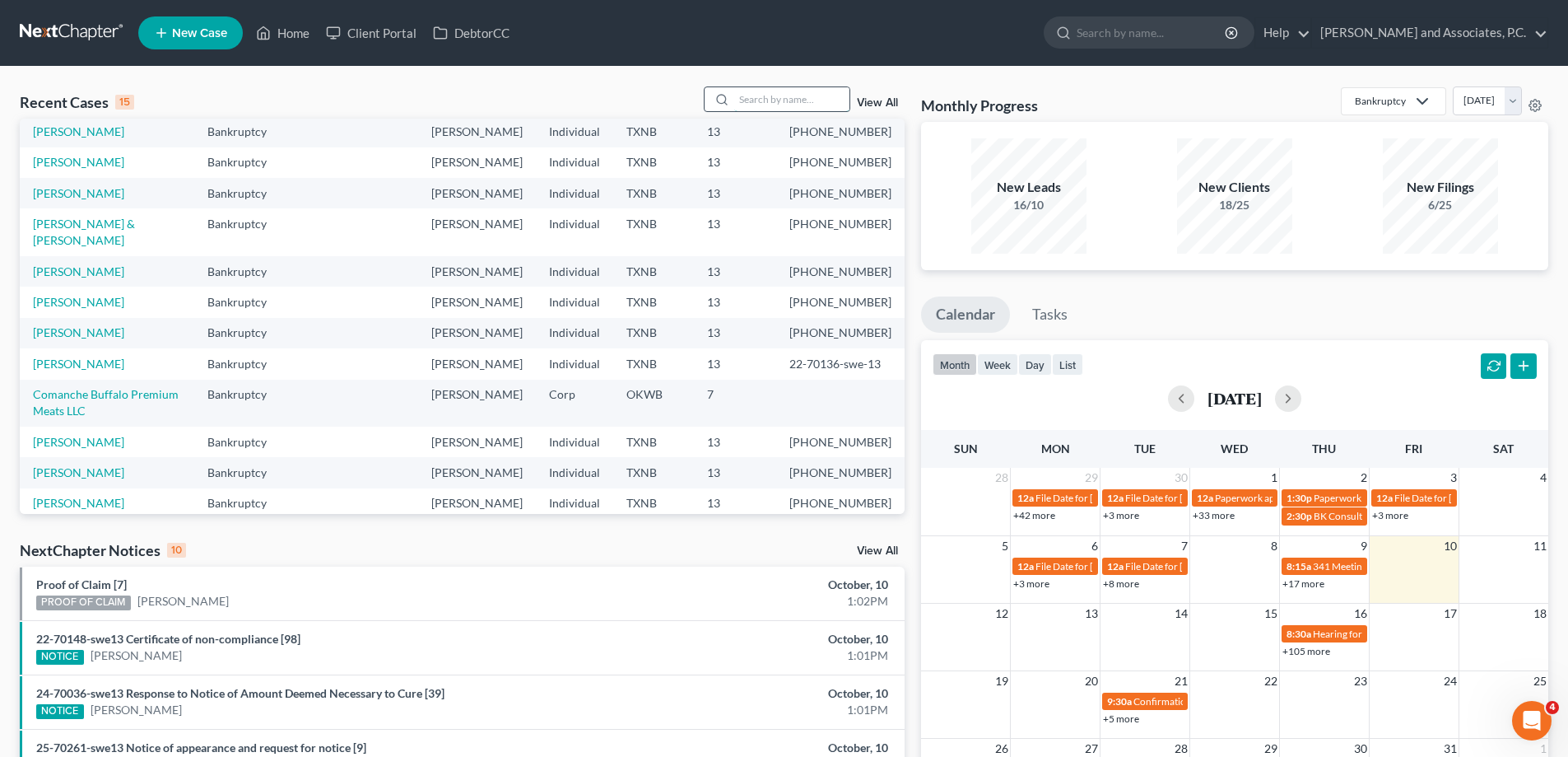
click at [779, 107] on input "search" at bounding box center [792, 99] width 115 height 24
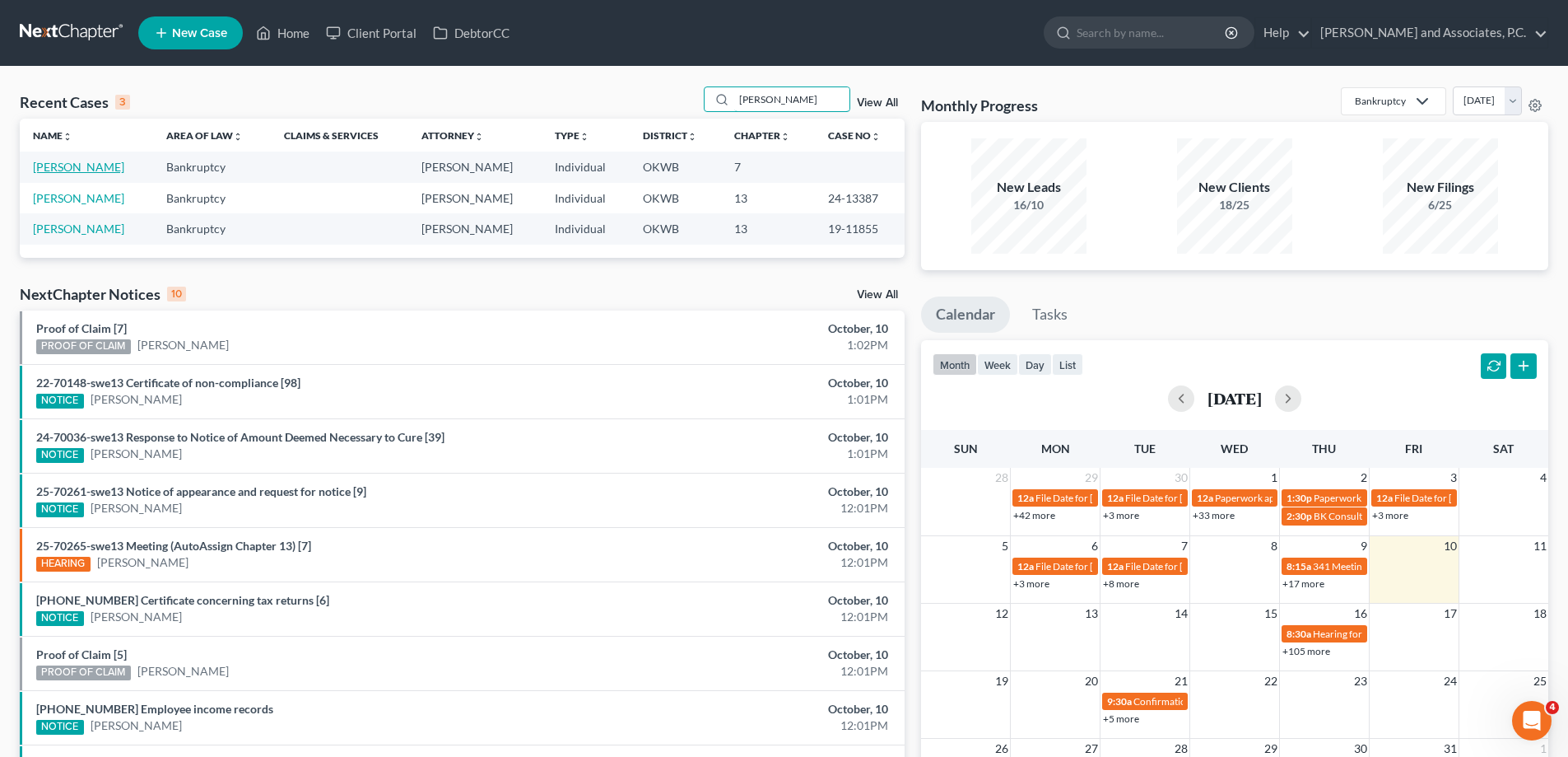
type input "[PERSON_NAME]"
click at [60, 166] on link "[PERSON_NAME]" at bounding box center [78, 166] width 91 height 14
select select "7"
select select "1"
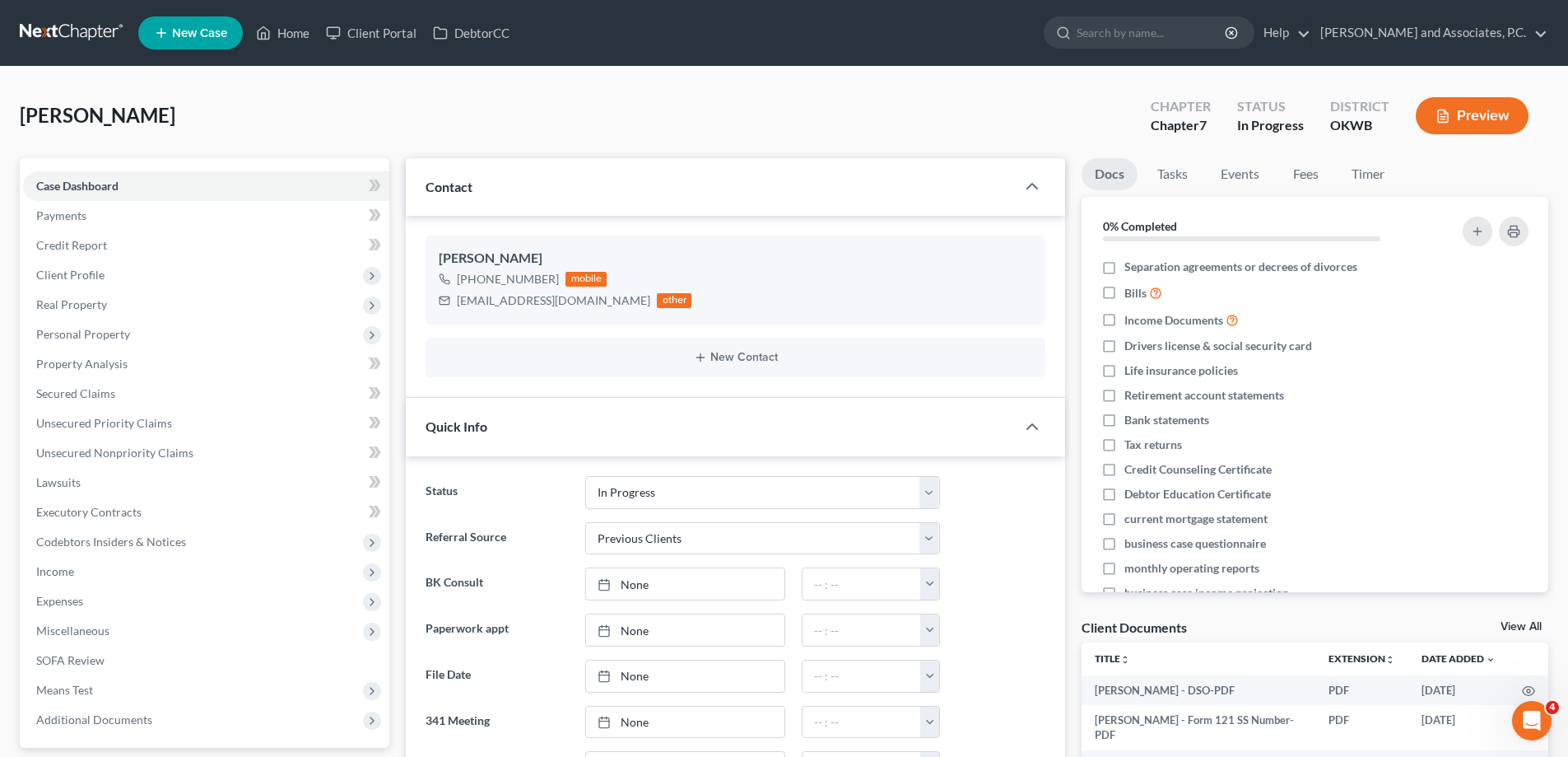
scroll to position [5592, 0]
click at [293, 37] on link "Home" at bounding box center [282, 33] width 69 height 29
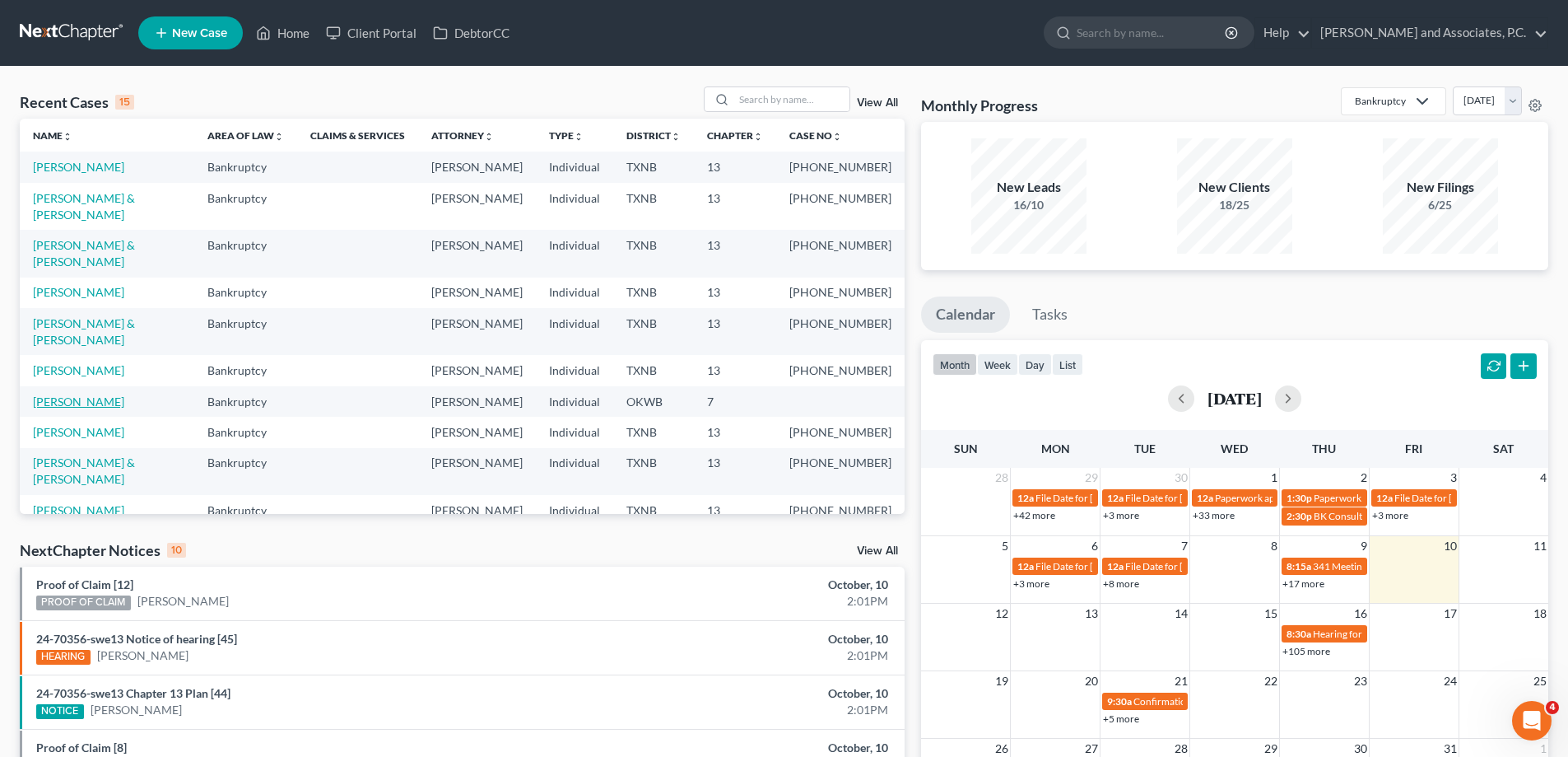
click at [96, 395] on link "[PERSON_NAME]" at bounding box center [78, 402] width 91 height 14
select select "7"
select select "1"
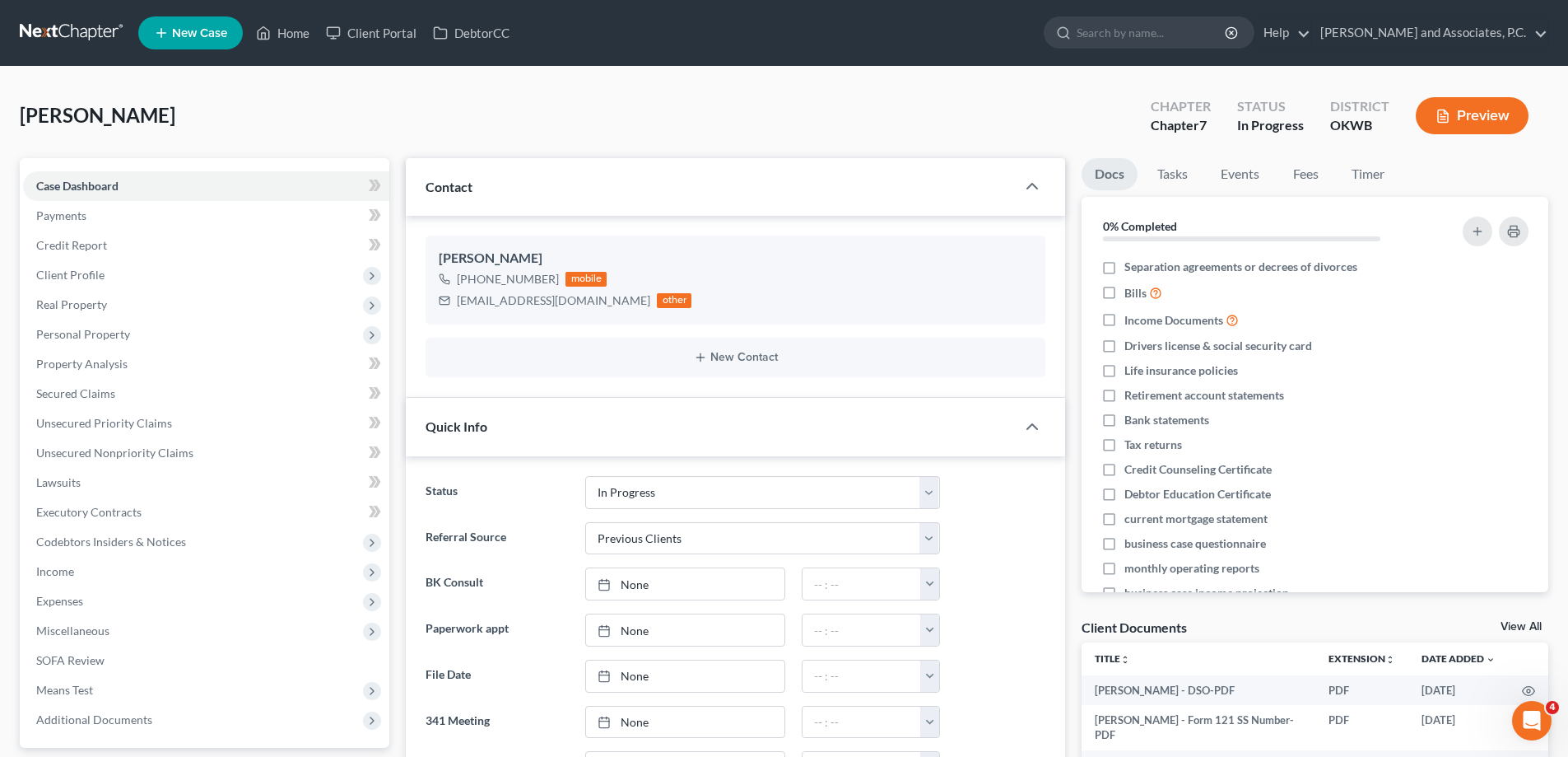
scroll to position [5592, 0]
